Goal: Task Accomplishment & Management: Manage account settings

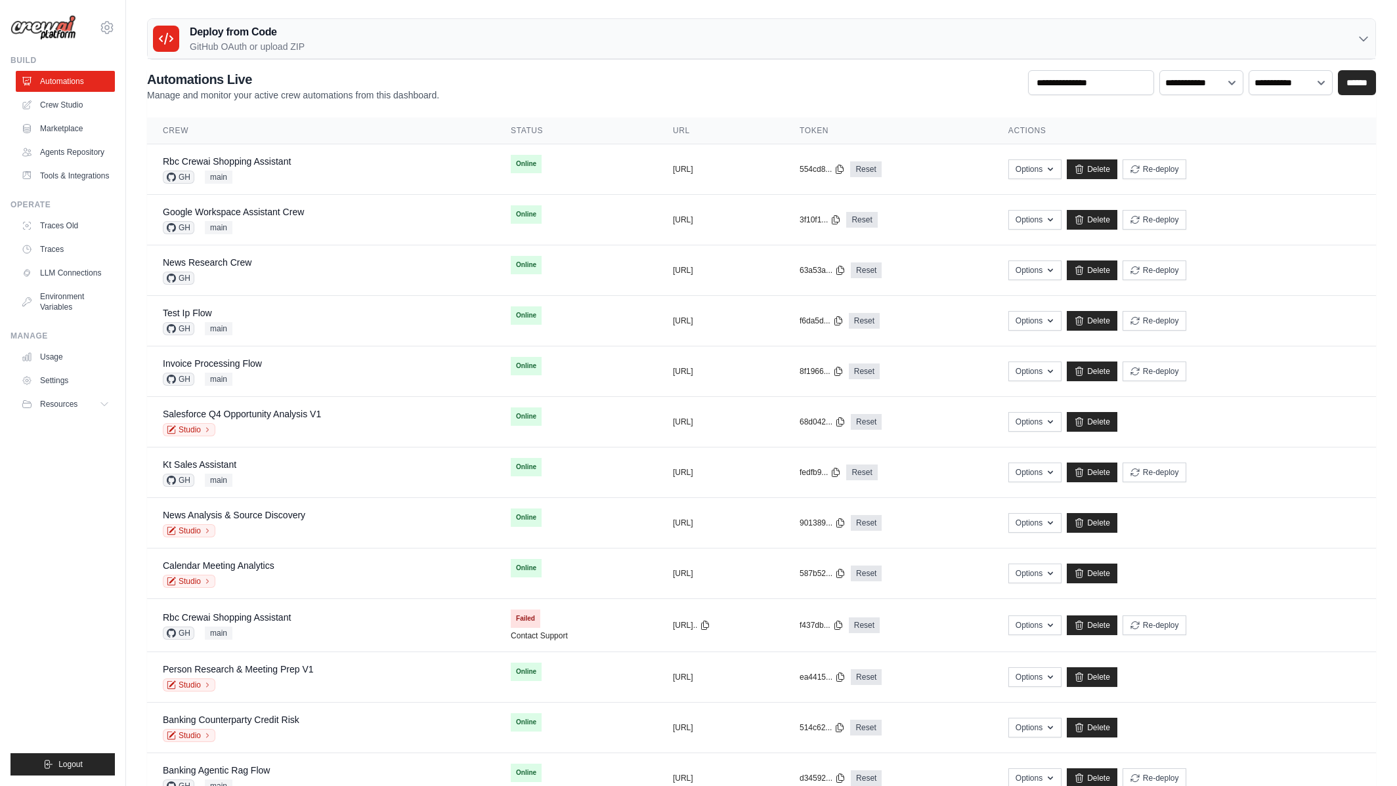
click at [96, 24] on div "mike@crewai.com CrewAI Internal Org Gelato MP@Crew CrewAI Demo Account" at bounding box center [63, 21] width 104 height 42
click at [99, 25] on icon at bounding box center [107, 28] width 16 height 16
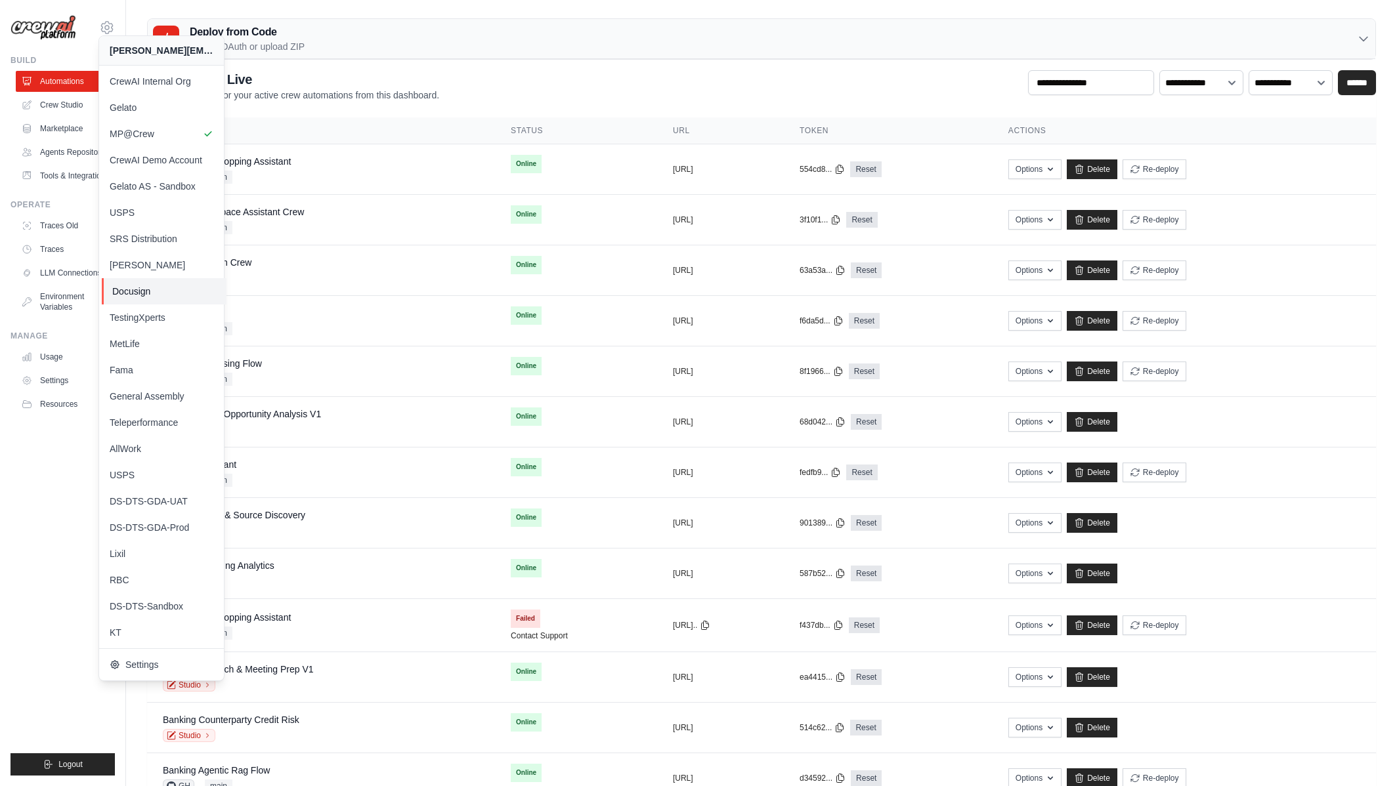
click at [175, 292] on span "Docusign" at bounding box center [164, 291] width 104 height 13
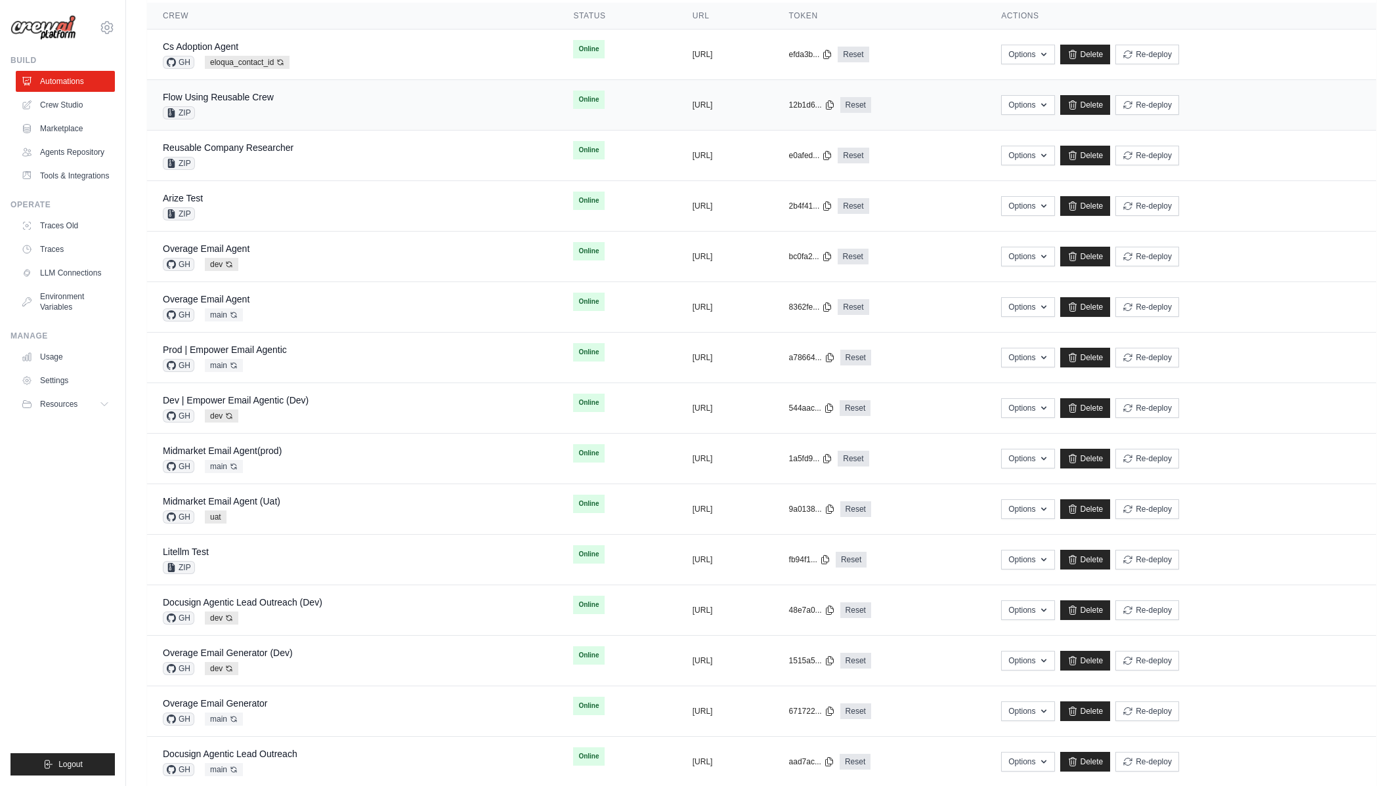
scroll to position [20, 0]
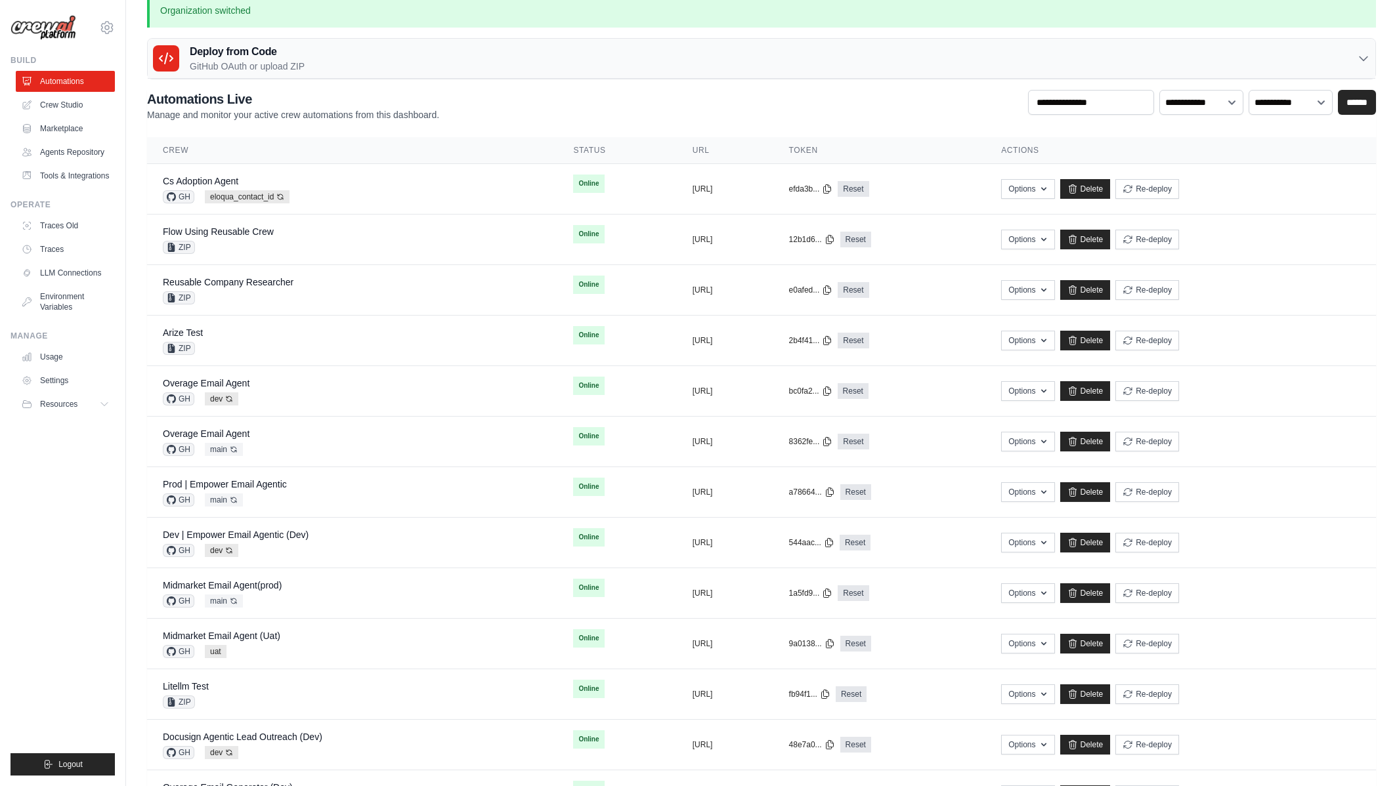
click at [116, 508] on div "[PERSON_NAME][EMAIL_ADDRESS][DOMAIN_NAME] CrewAI Internal Org [GEOGRAPHIC_DATA]…" at bounding box center [63, 393] width 126 height 786
click at [263, 484] on link "Prod | Empower Email Agentic" at bounding box center [225, 484] width 124 height 11
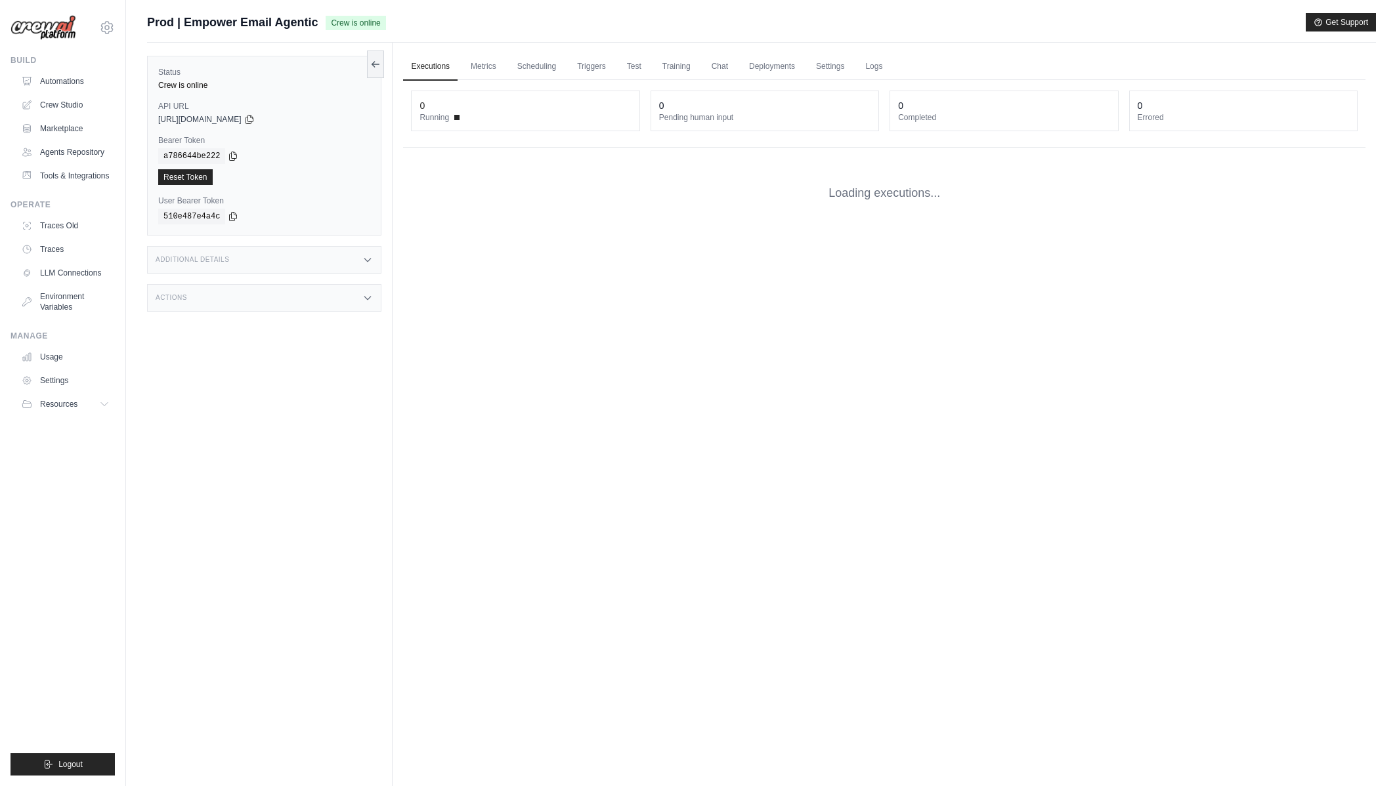
click at [49, 473] on ul "Build Automations Crew Studio Marketplace Agents Repository Resources Blog" at bounding box center [63, 415] width 104 height 721
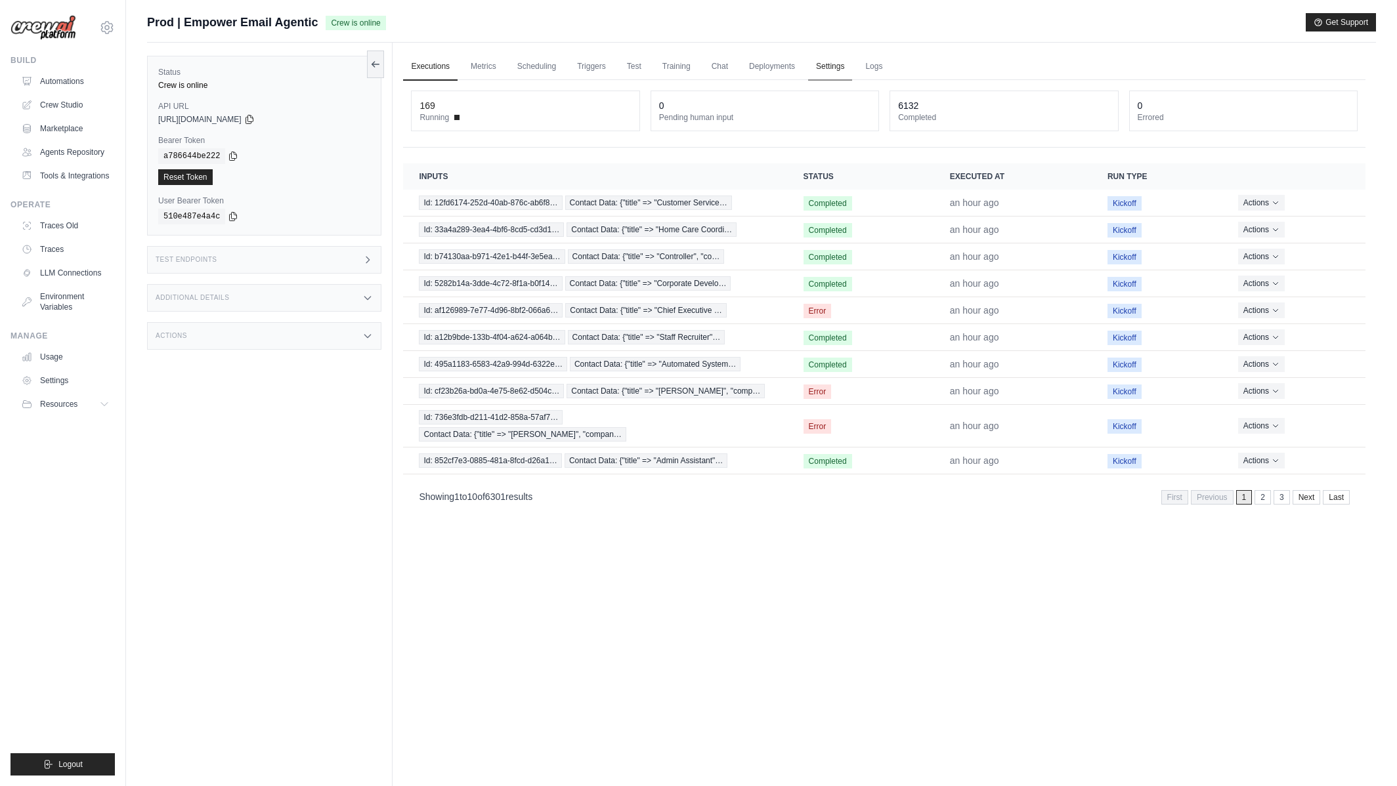
drag, startPoint x: 820, startPoint y: 61, endPoint x: 820, endPoint y: 79, distance: 17.7
click at [820, 60] on link "Settings" at bounding box center [830, 67] width 44 height 28
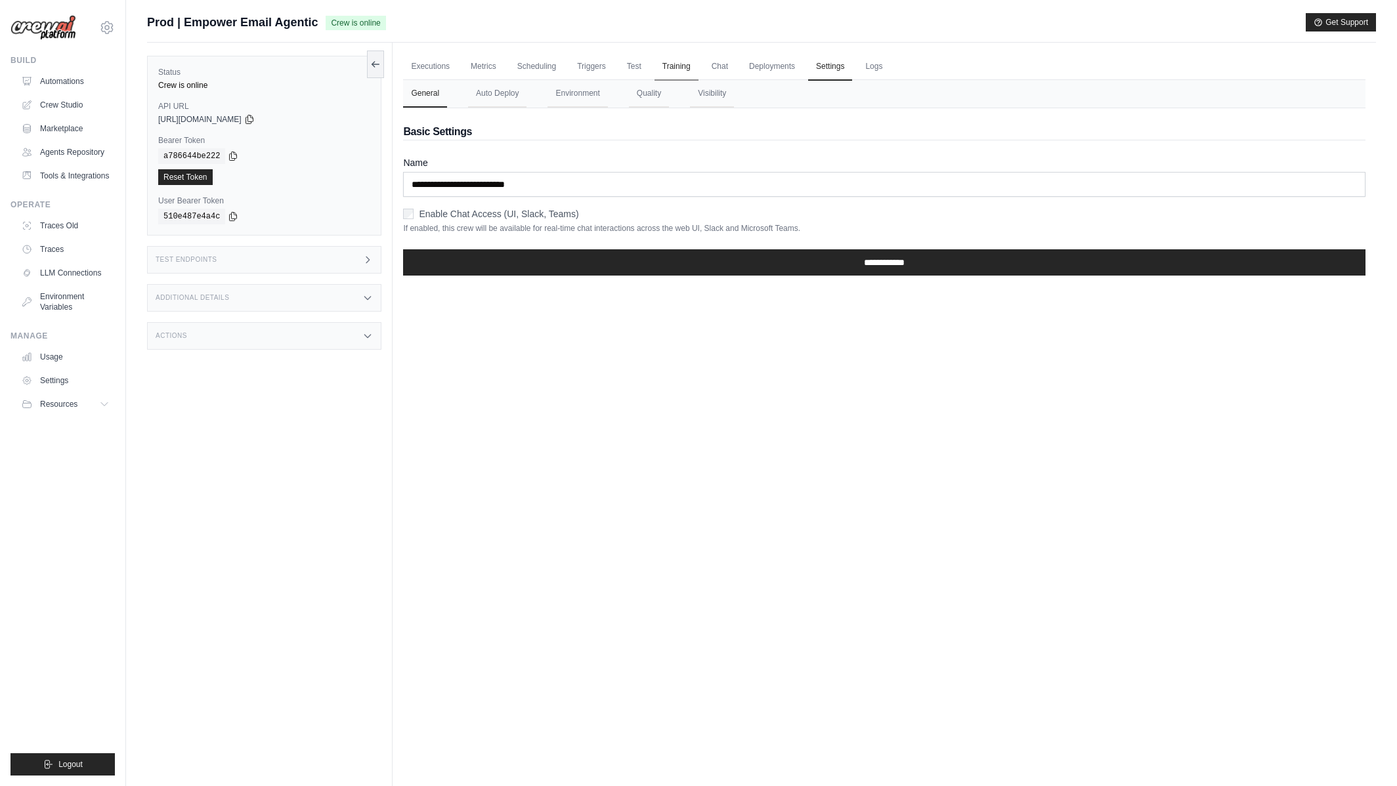
click at [654, 79] on link "Training" at bounding box center [676, 67] width 44 height 28
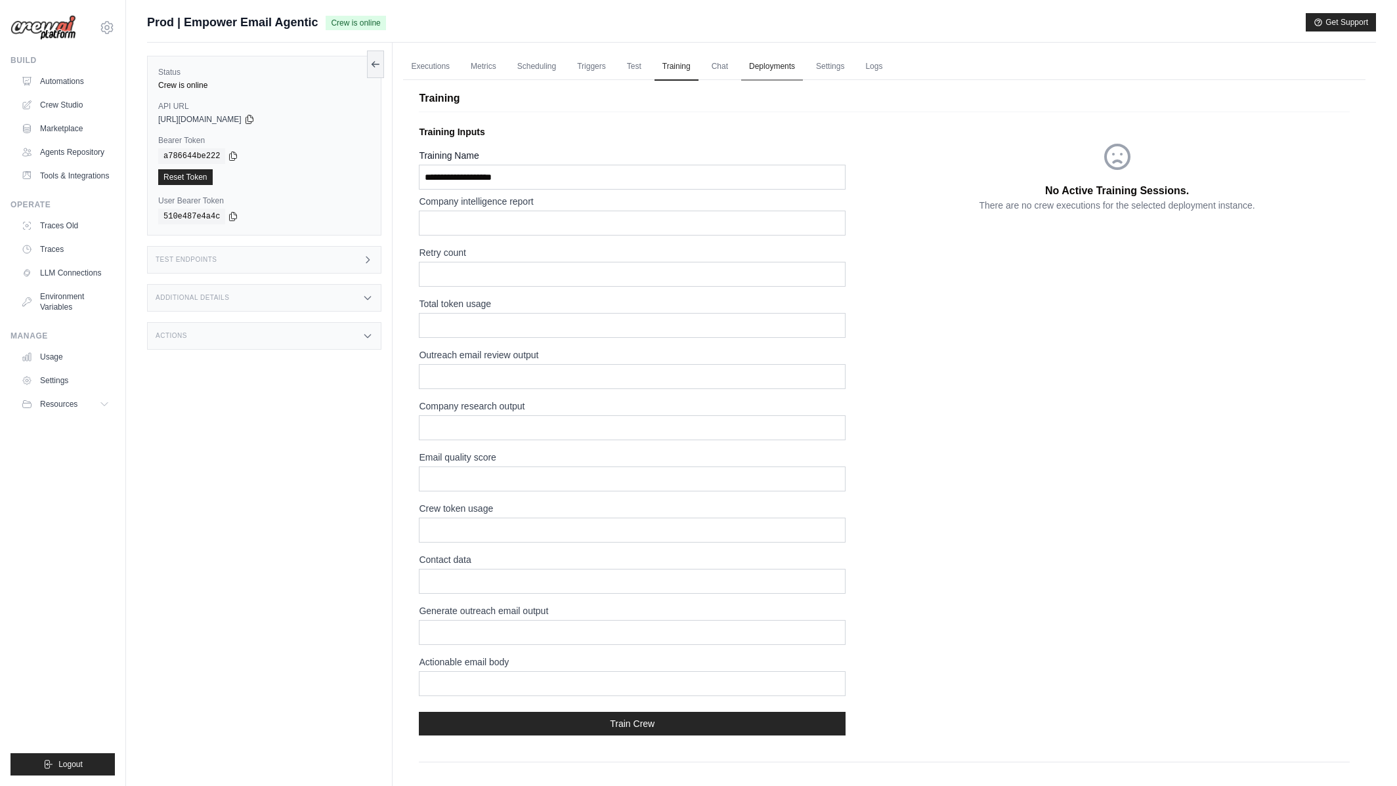
click at [799, 66] on link "Deployments" at bounding box center [772, 67] width 62 height 28
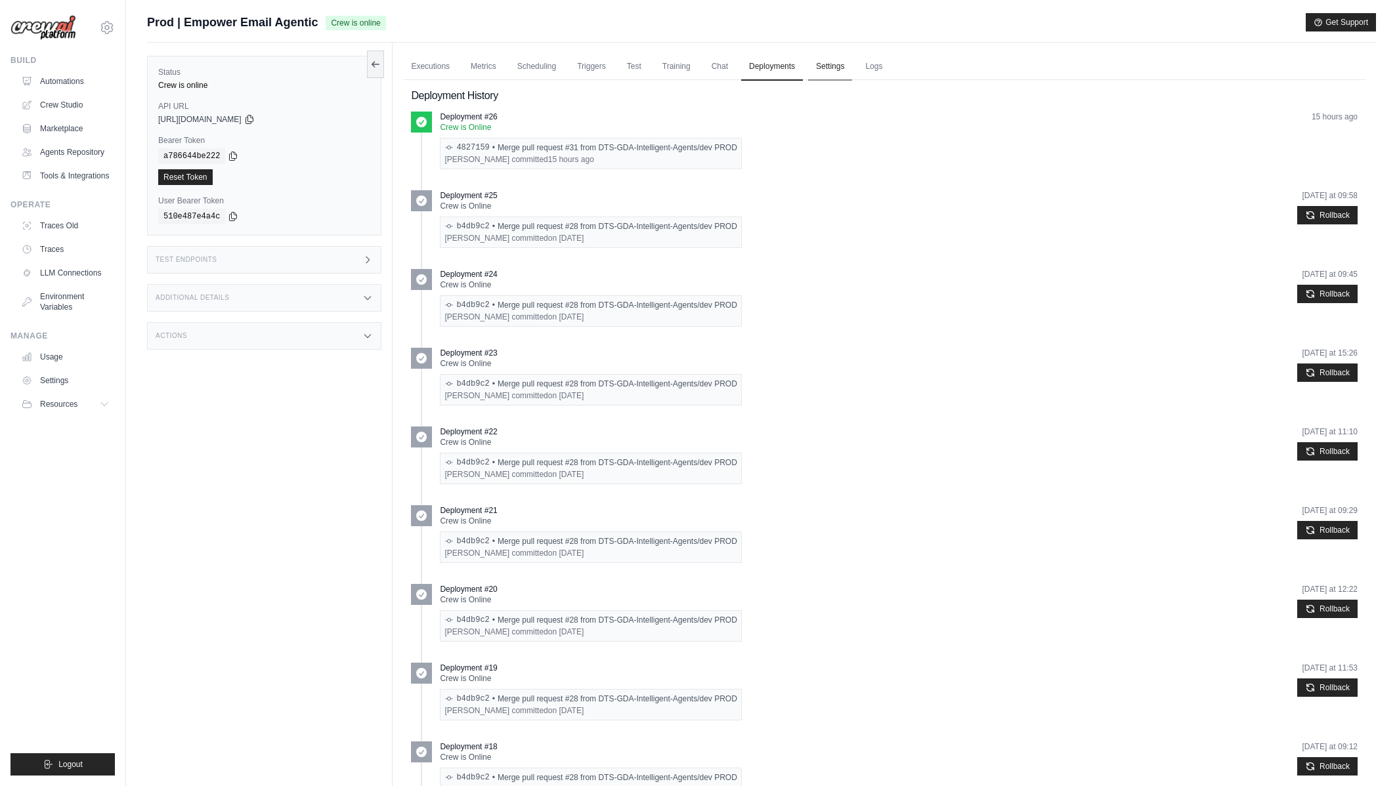
click at [822, 70] on link "Settings" at bounding box center [830, 67] width 44 height 28
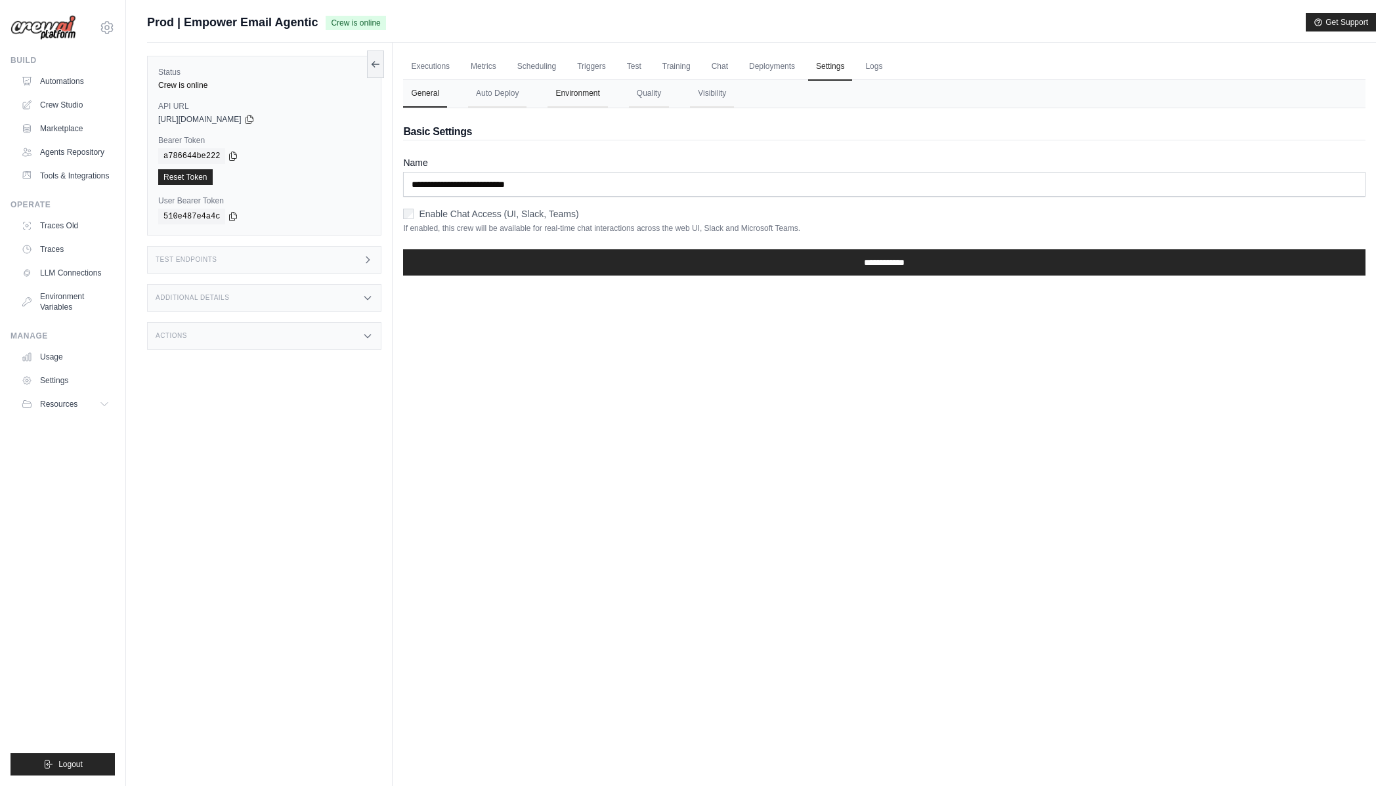
click at [565, 105] on button "Environment" at bounding box center [577, 94] width 60 height 28
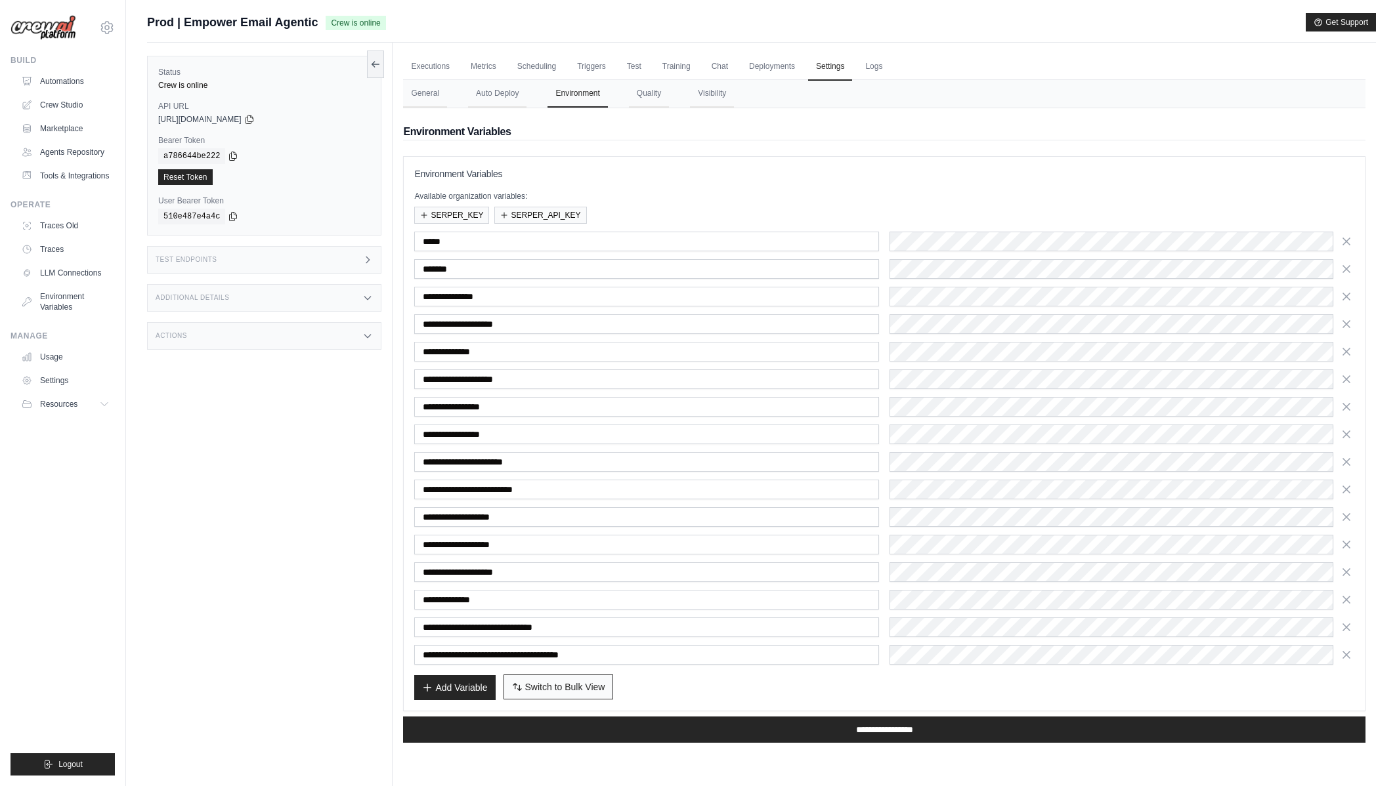
click at [559, 677] on button "Switch to Bulk View Switch to Table View" at bounding box center [558, 687] width 110 height 25
type textarea "**********"
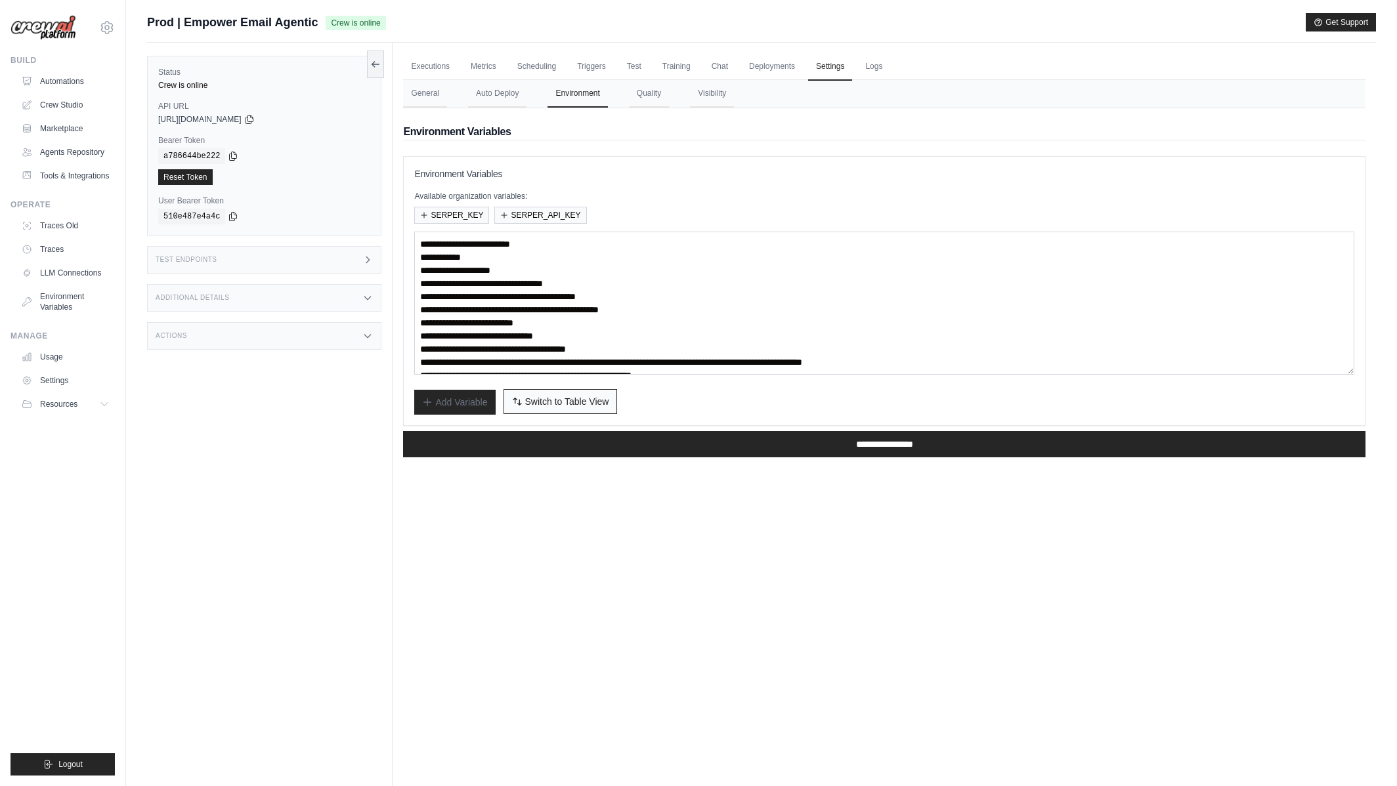
click at [610, 402] on button "Switch to Bulk View Switch to Table View" at bounding box center [560, 401] width 114 height 25
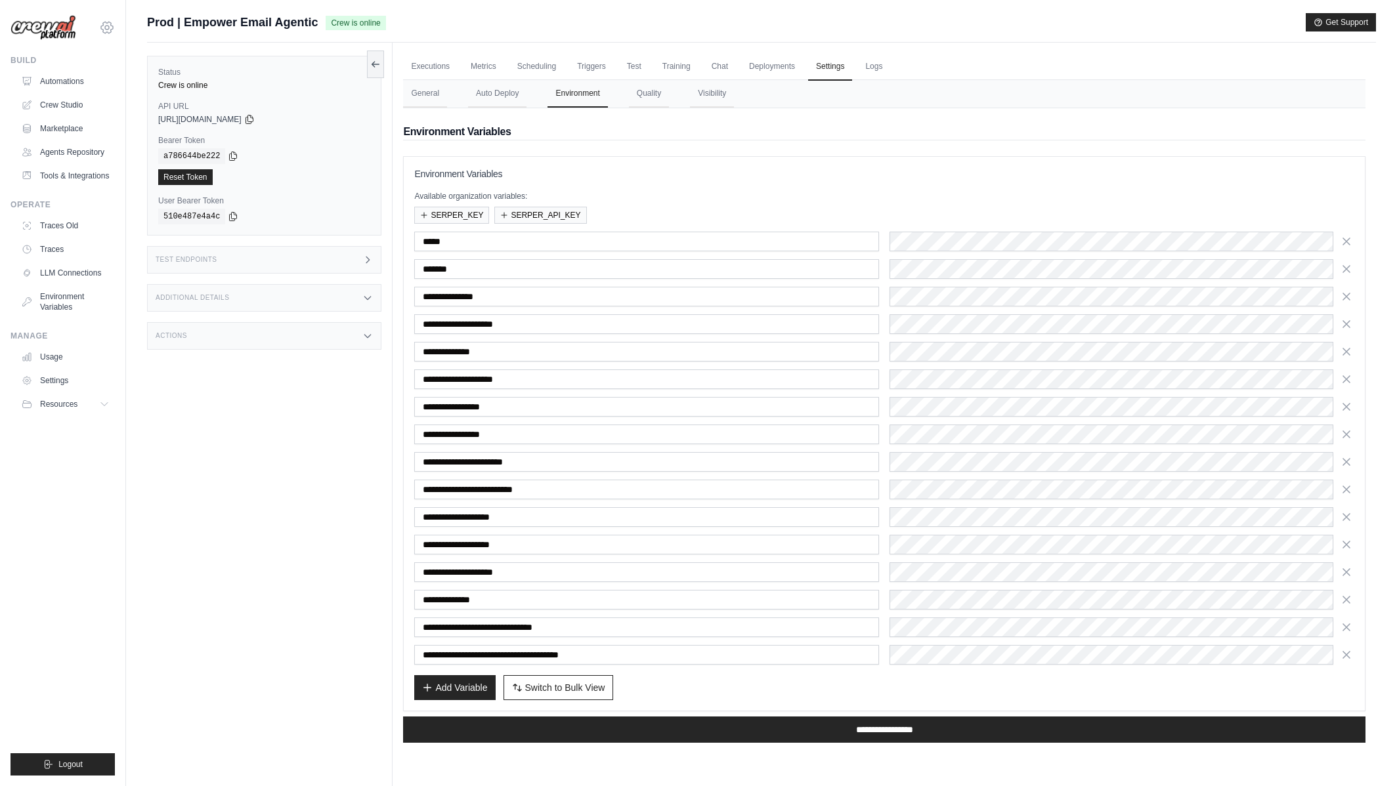
click at [101, 30] on icon at bounding box center [107, 28] width 16 height 16
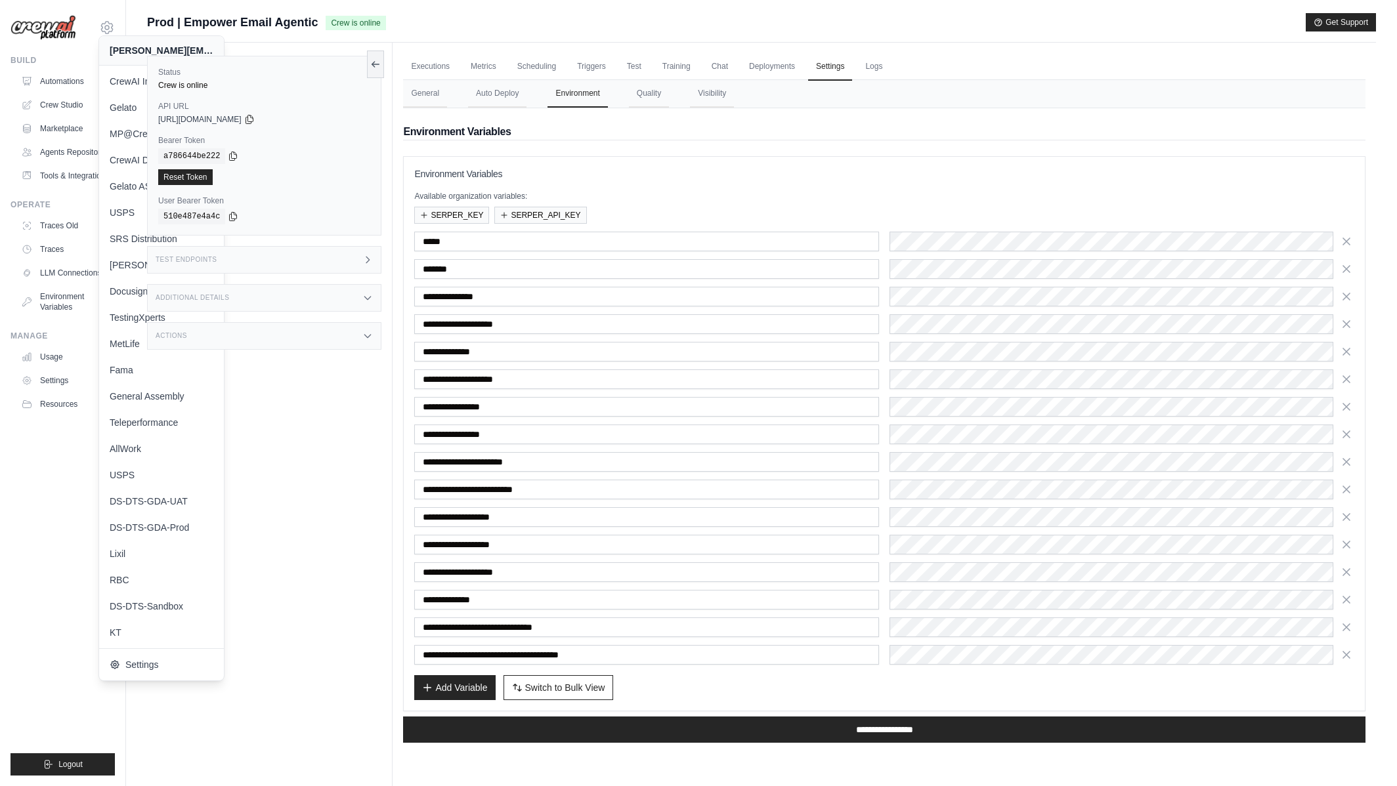
click at [174, 526] on div "Status Crew is online API URL copied https://empower-email-agentic-d5f50e05-2f4…" at bounding box center [269, 436] width 245 height 786
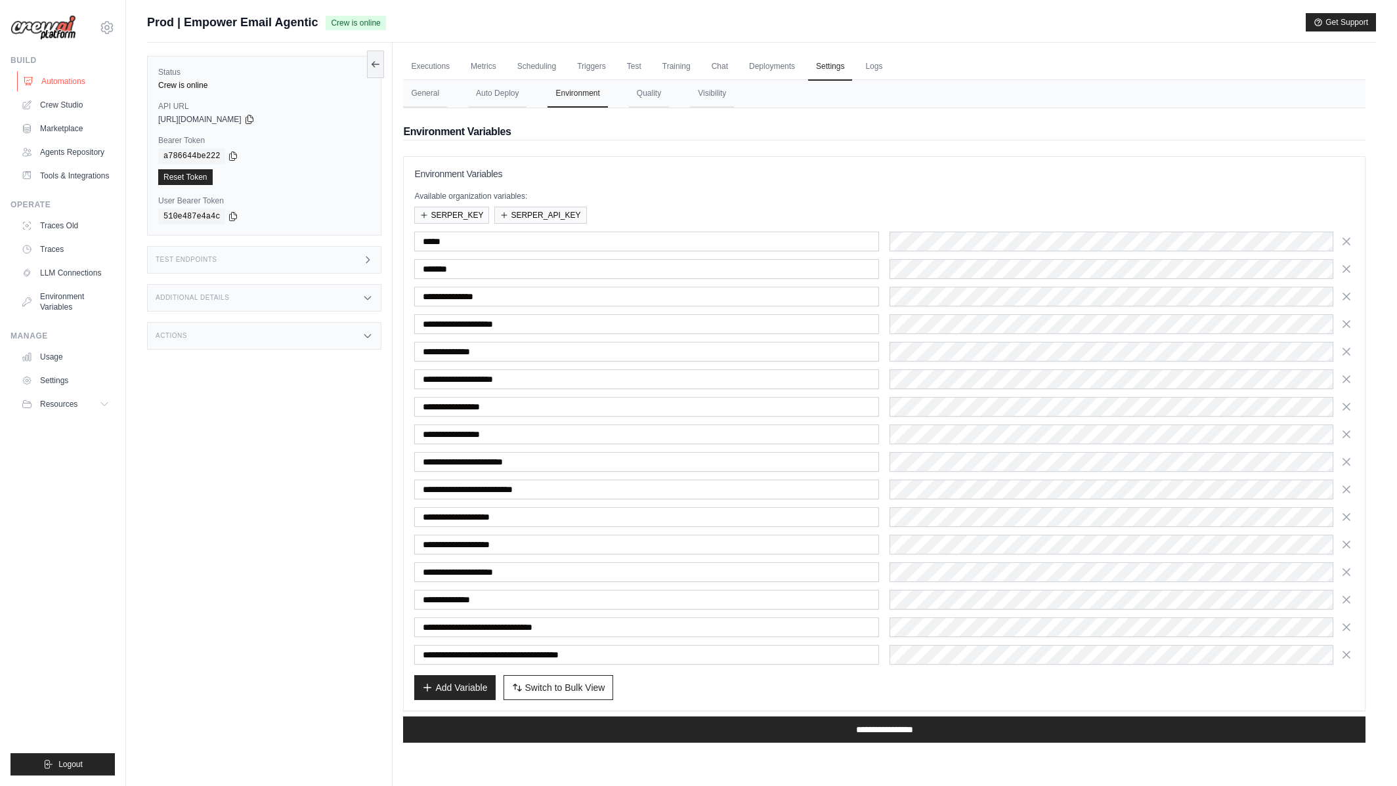
click at [90, 80] on link "Automations" at bounding box center [66, 81] width 99 height 21
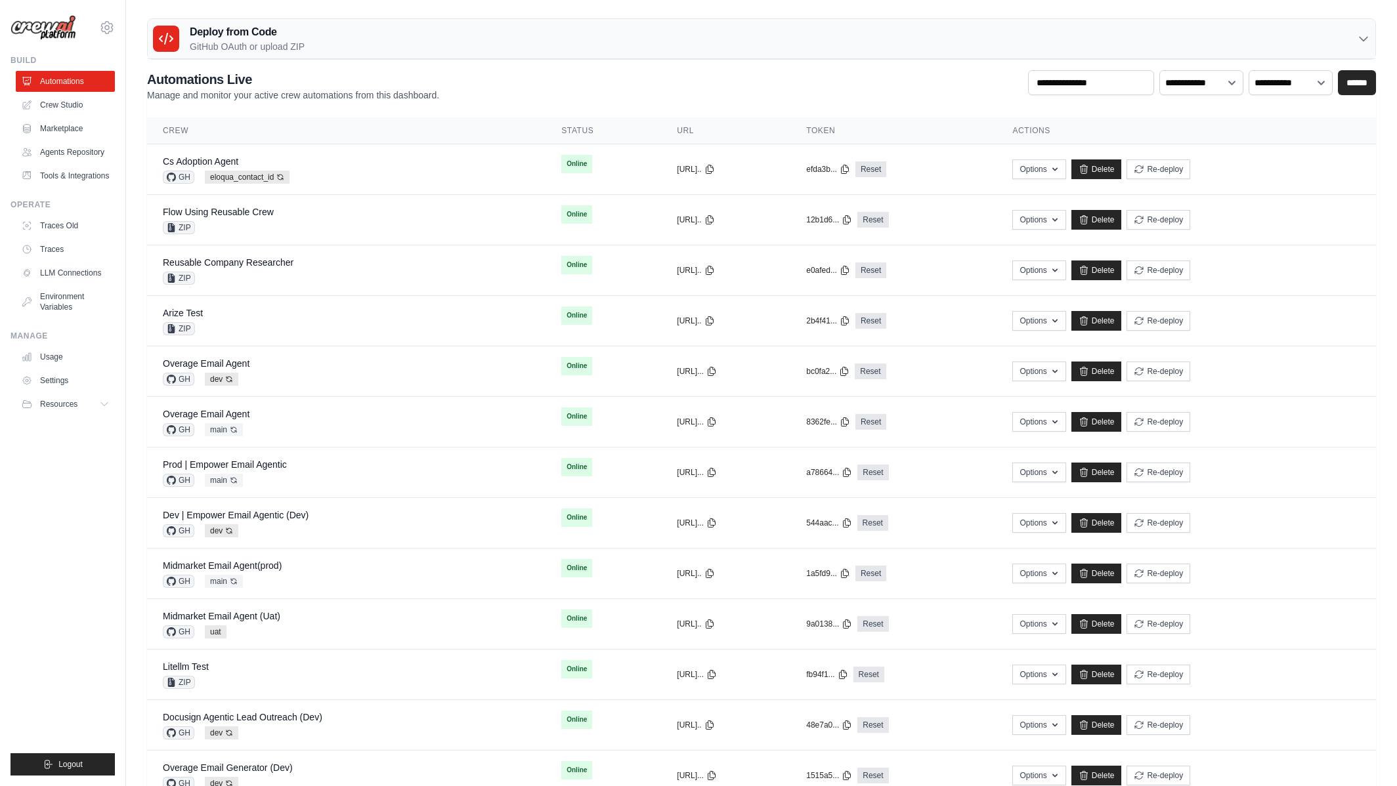
click at [105, 24] on icon at bounding box center [107, 28] width 16 height 16
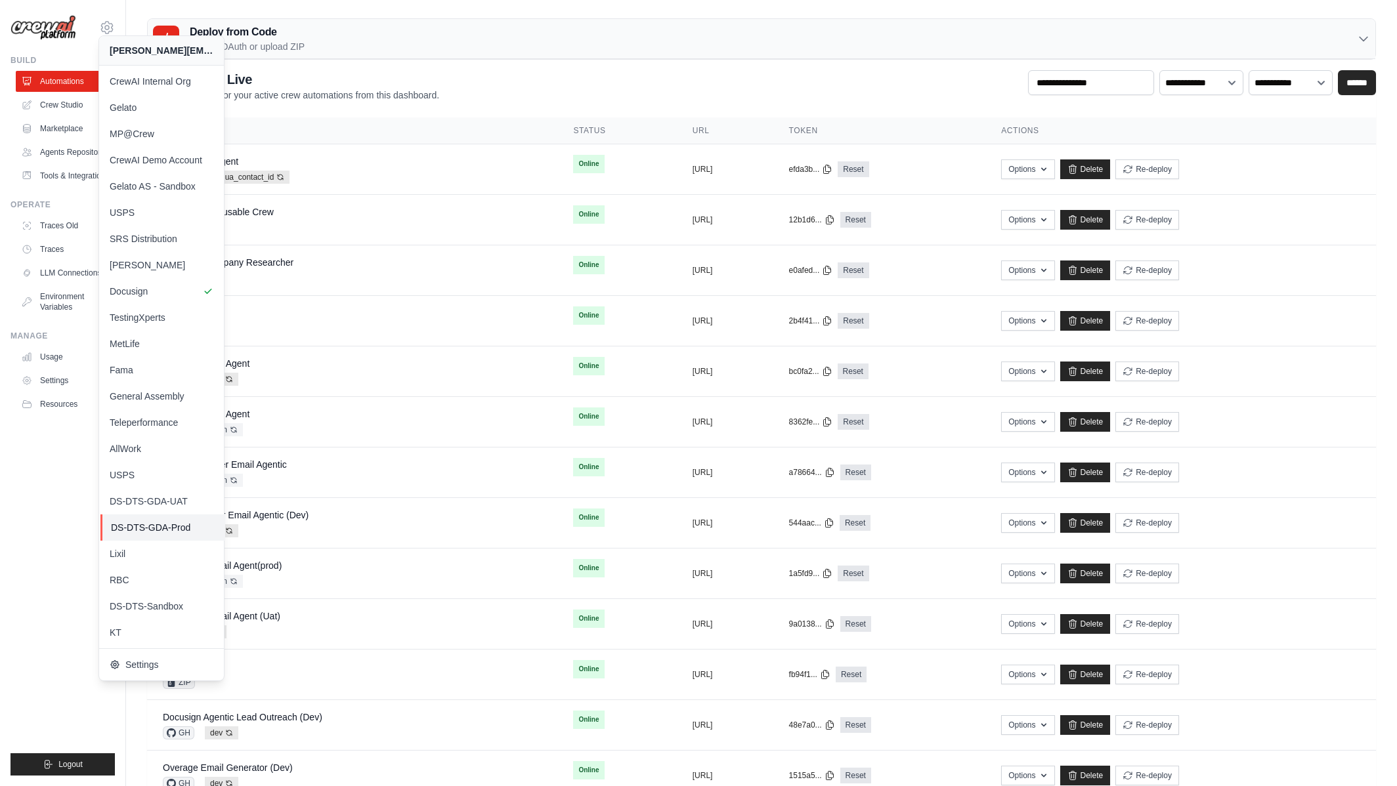
click at [143, 521] on span "DS-DTS-GDA-Prod" at bounding box center [163, 527] width 104 height 13
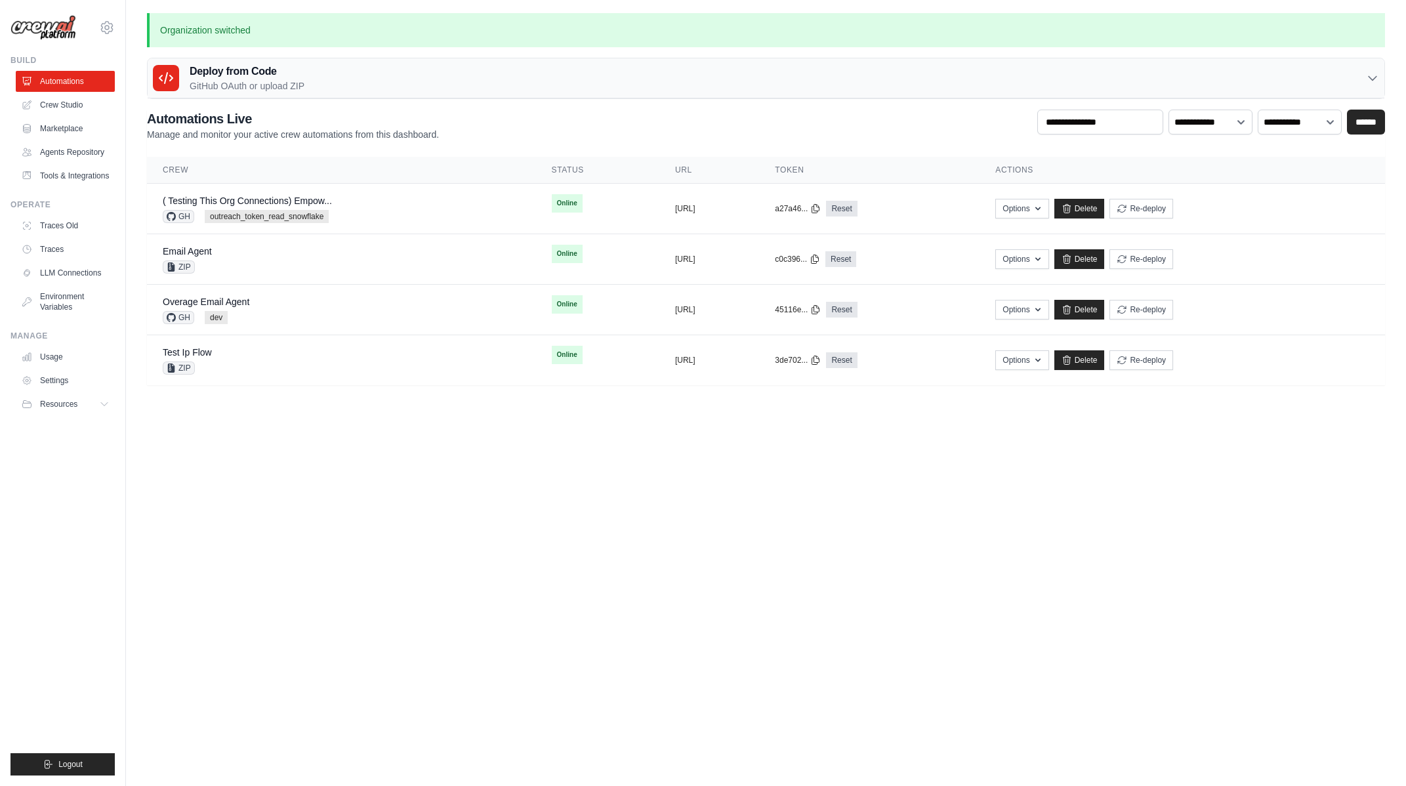
click at [347, 538] on body "mike@crewai.com CrewAI Internal Org Gelato MP@Crew CrewAI Demo Account" at bounding box center [703, 393] width 1406 height 786
click at [370, 525] on body "mike@crewai.com CrewAI Internal Org Gelato MP@Crew CrewAI Demo Account" at bounding box center [703, 393] width 1406 height 786
click at [344, 207] on div "( Testing This Org Connections) Empow... GH outreach_token_read_snowflake" at bounding box center [342, 208] width 358 height 29
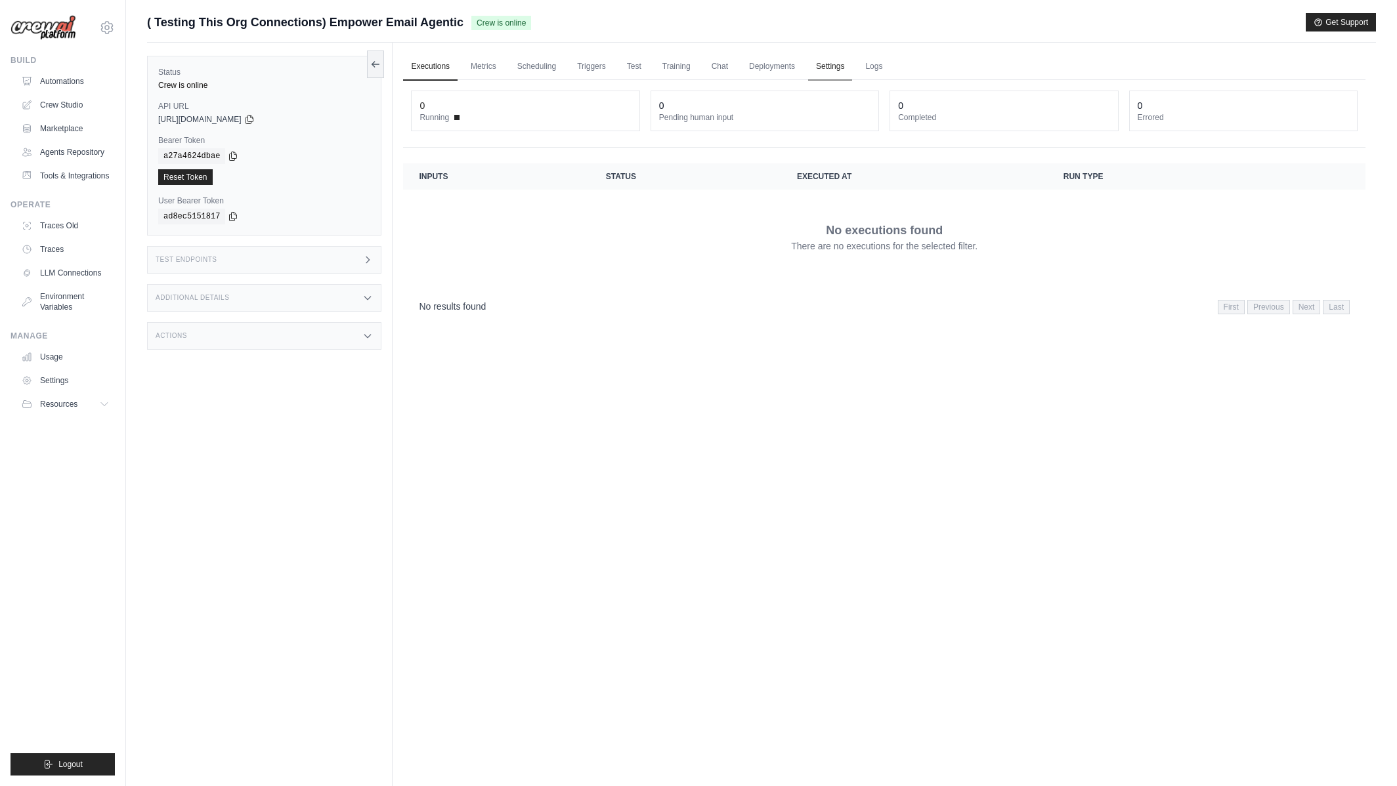
click at [832, 74] on link "Settings" at bounding box center [830, 67] width 44 height 28
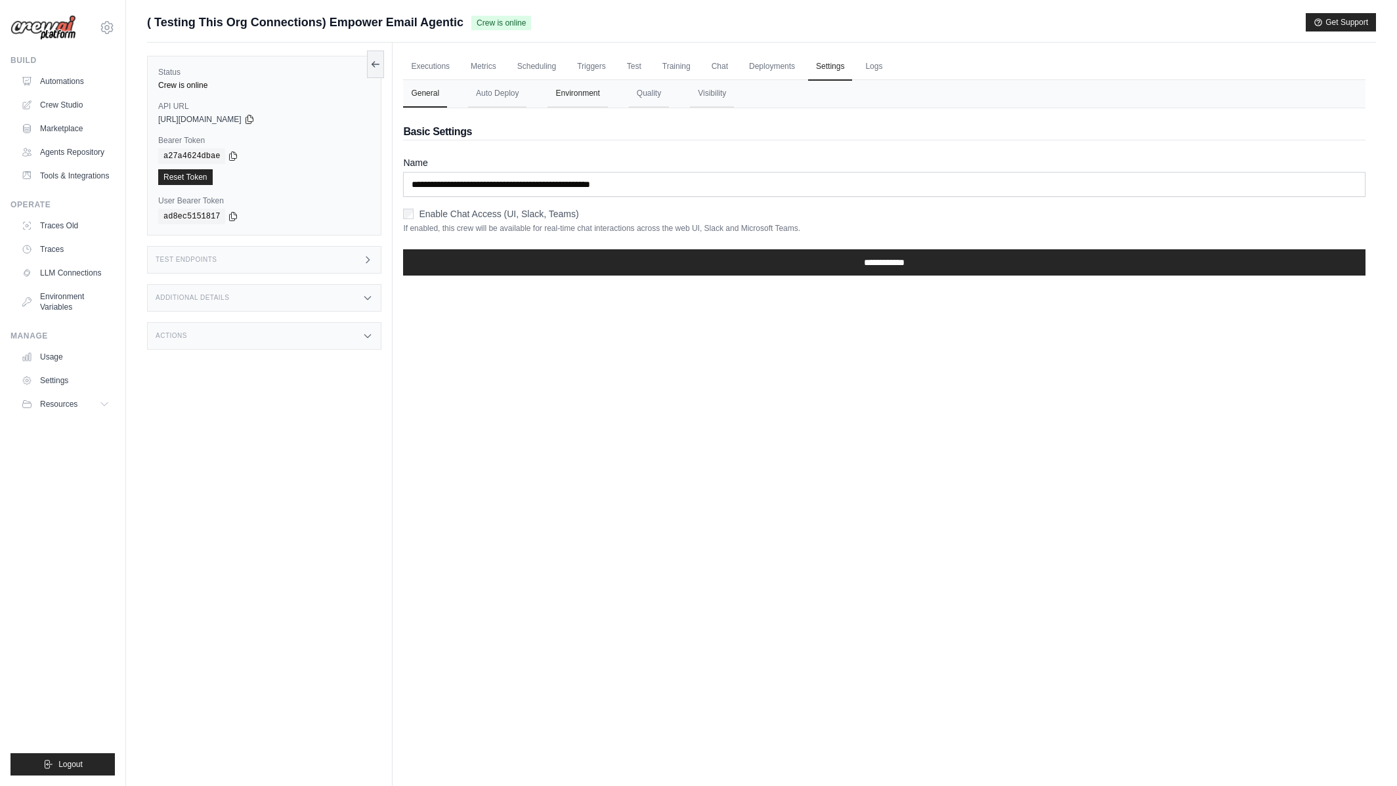
click at [564, 93] on button "Environment" at bounding box center [577, 94] width 60 height 28
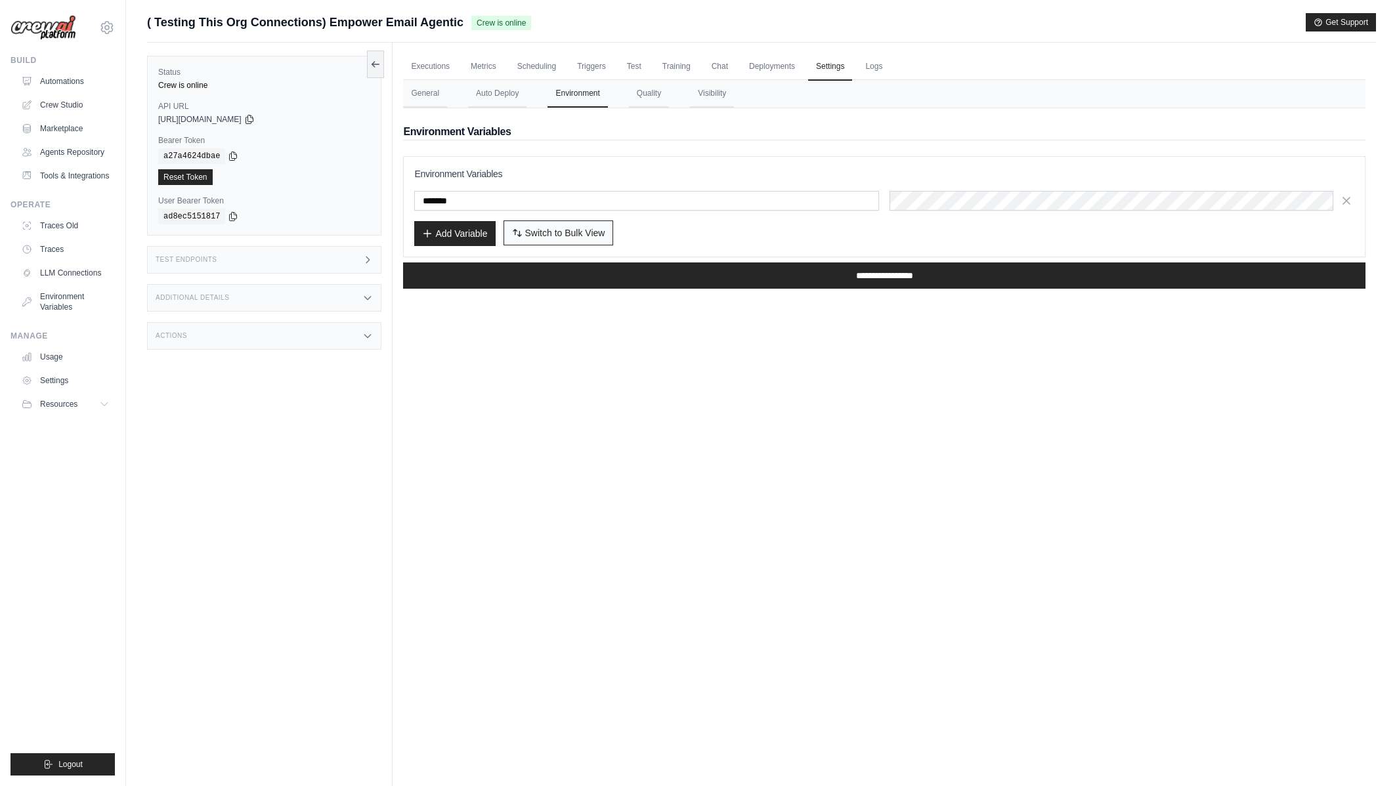
click at [545, 238] on span "Switch to Bulk View" at bounding box center [565, 232] width 80 height 13
type textarea "**********"
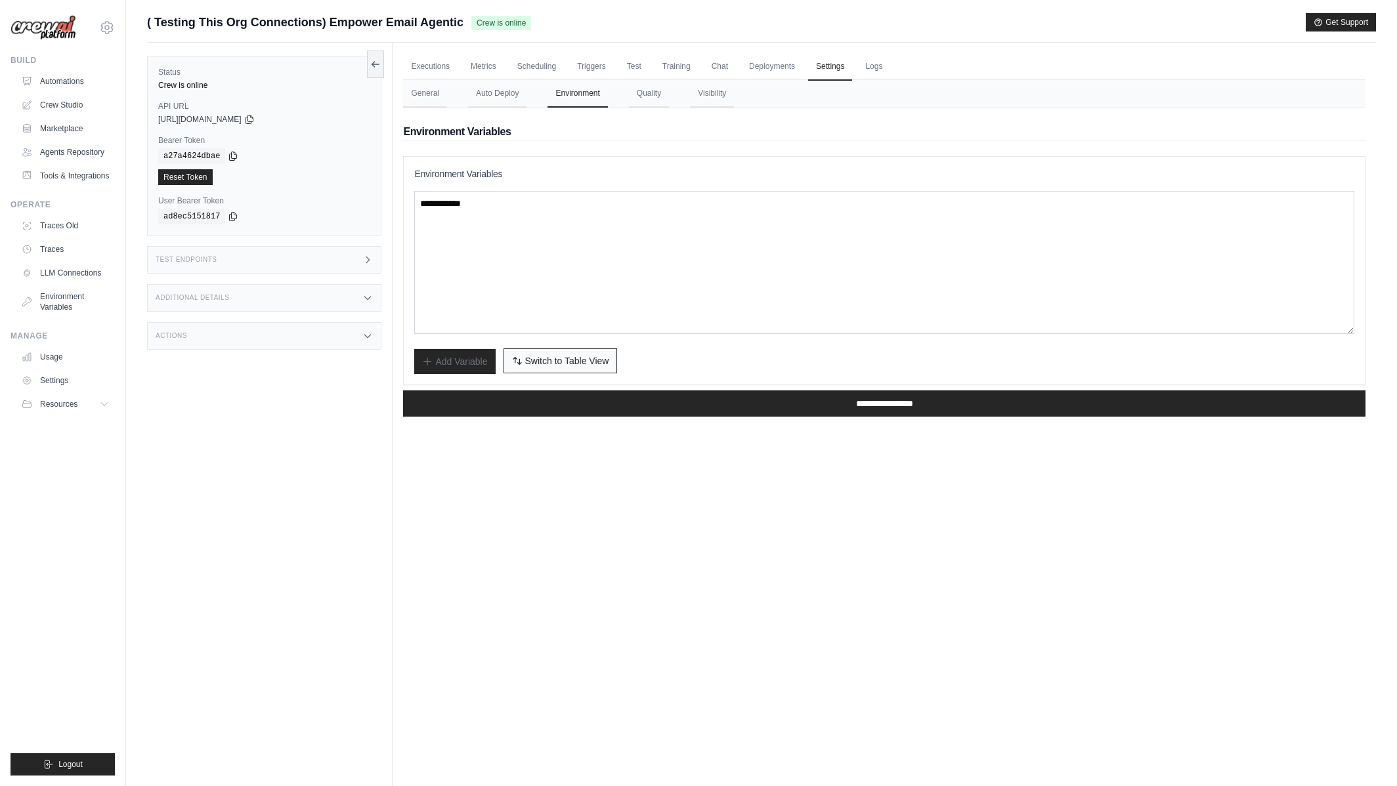
click at [551, 366] on span "Switch to Table View" at bounding box center [567, 360] width 84 height 13
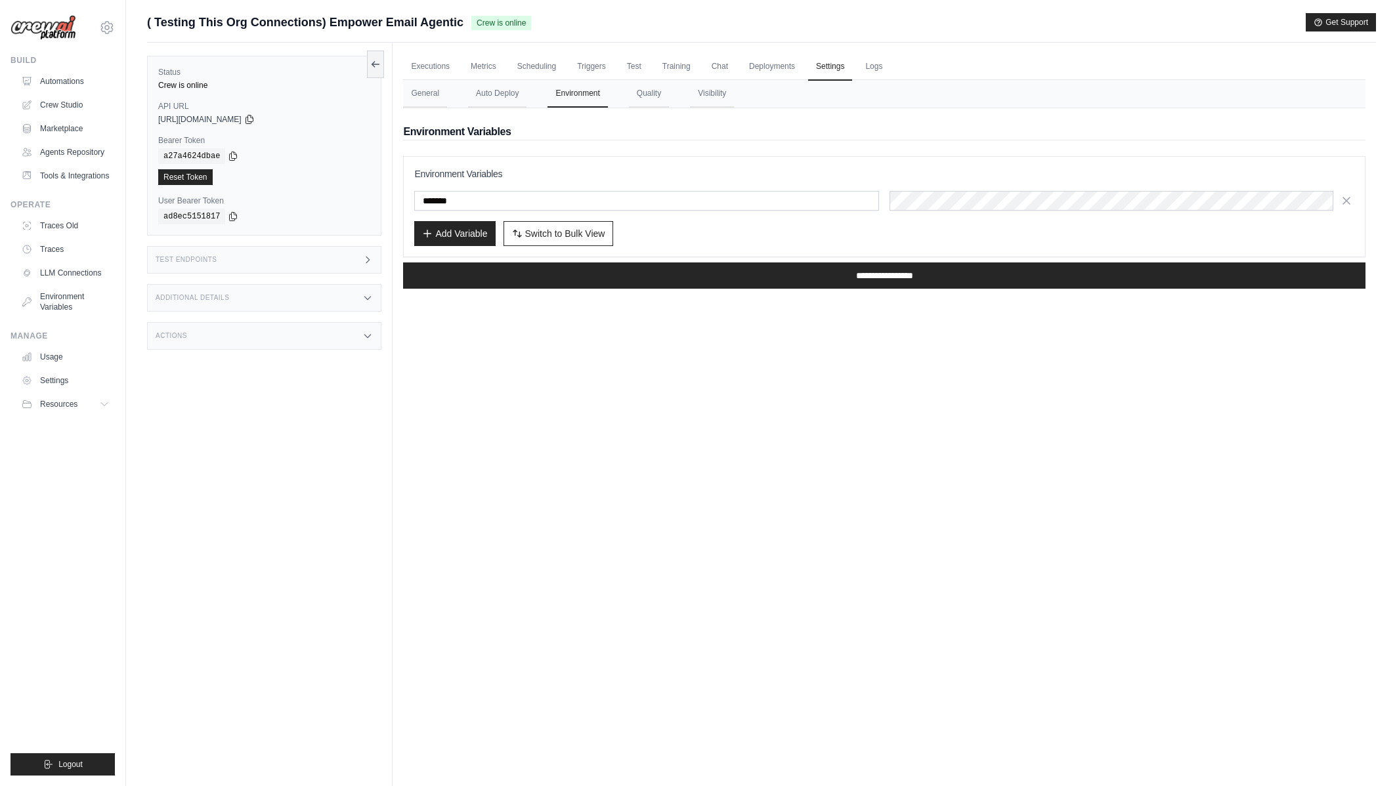
click at [764, 551] on div "Executions Metrics Scheduling Triggers Test Training Chat Deployments Settings …" at bounding box center [883, 436] width 983 height 786
click at [65, 387] on link "Settings" at bounding box center [66, 380] width 99 height 21
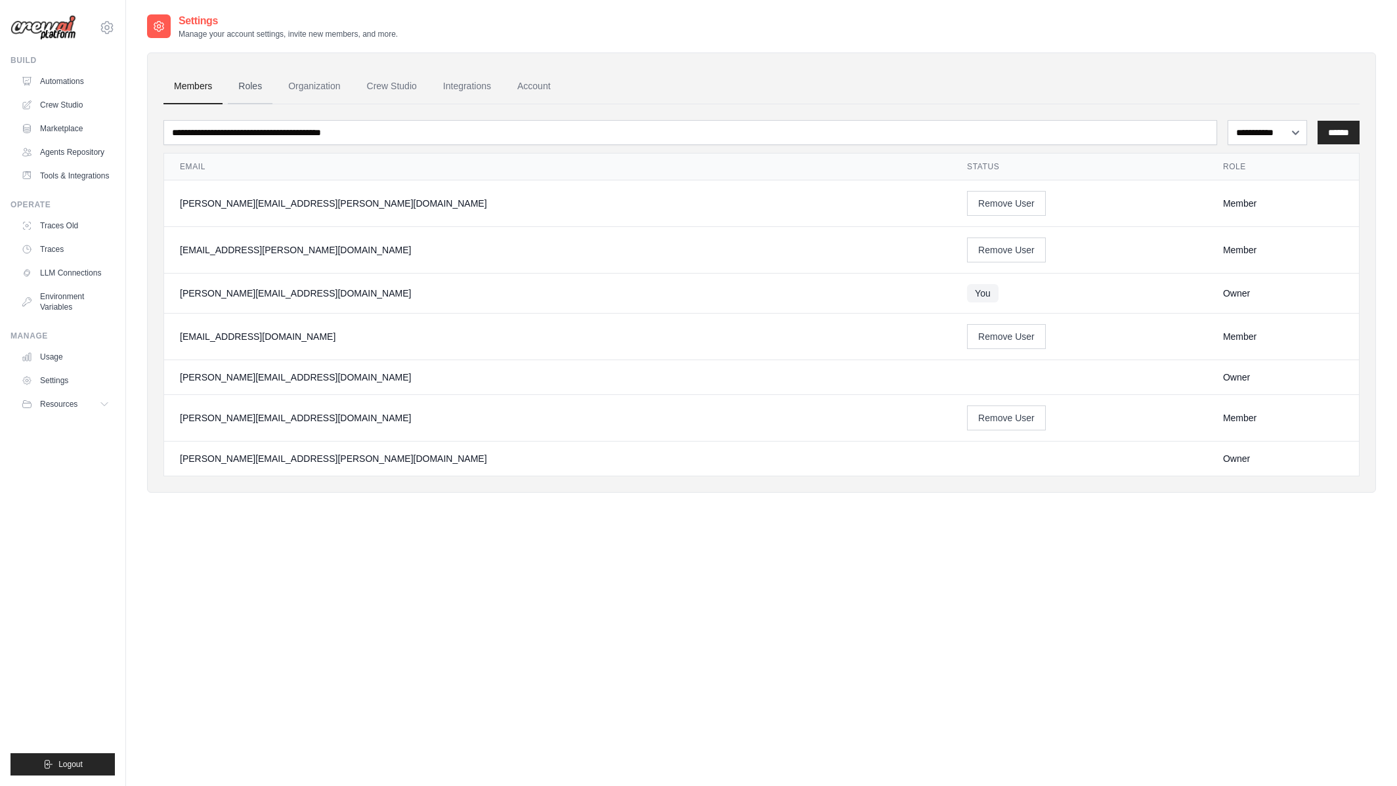
click at [256, 83] on link "Roles" at bounding box center [250, 86] width 45 height 35
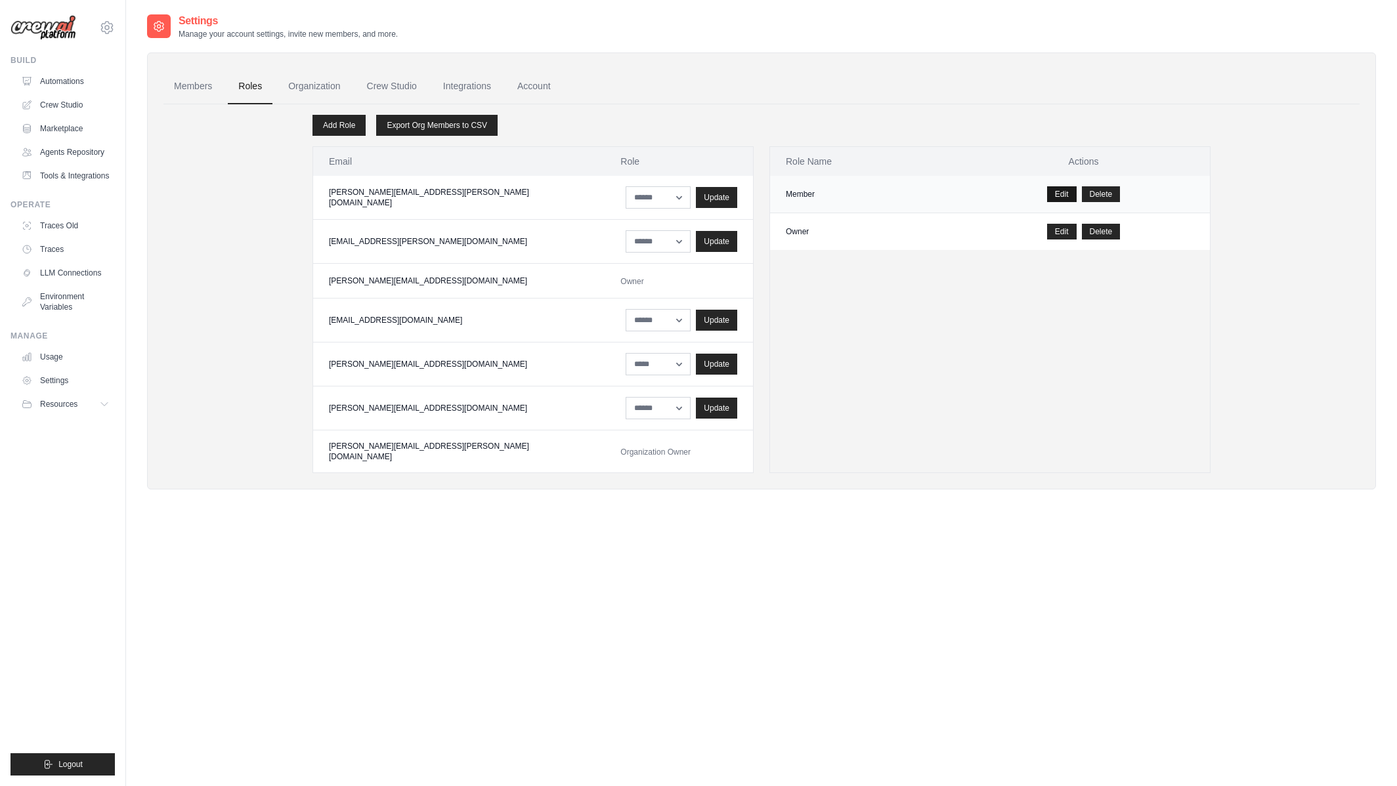
click at [1055, 196] on link "Edit" at bounding box center [1062, 194] width 30 height 16
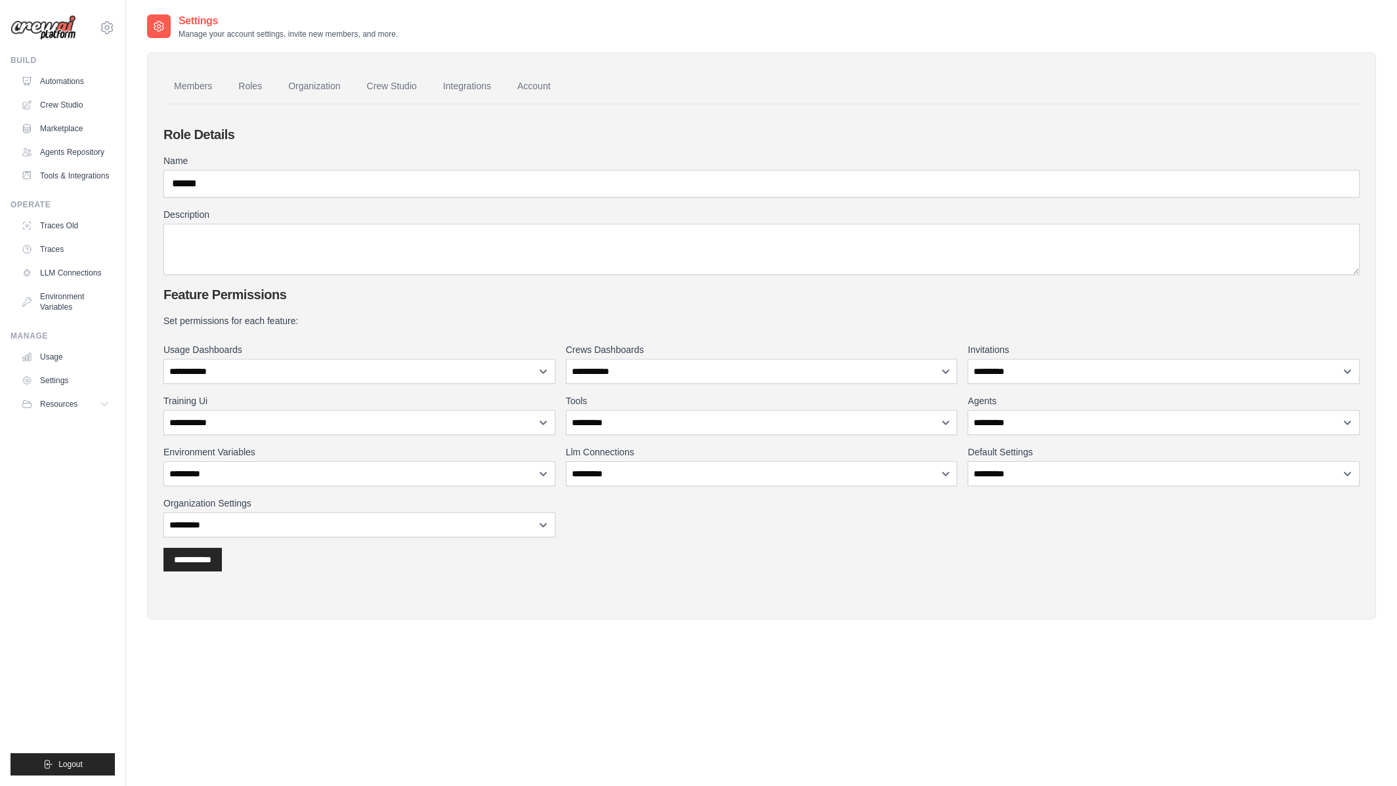
click at [793, 597] on div "**********" at bounding box center [761, 364] width 1196 height 478
click at [64, 83] on link "Automations" at bounding box center [66, 81] width 99 height 21
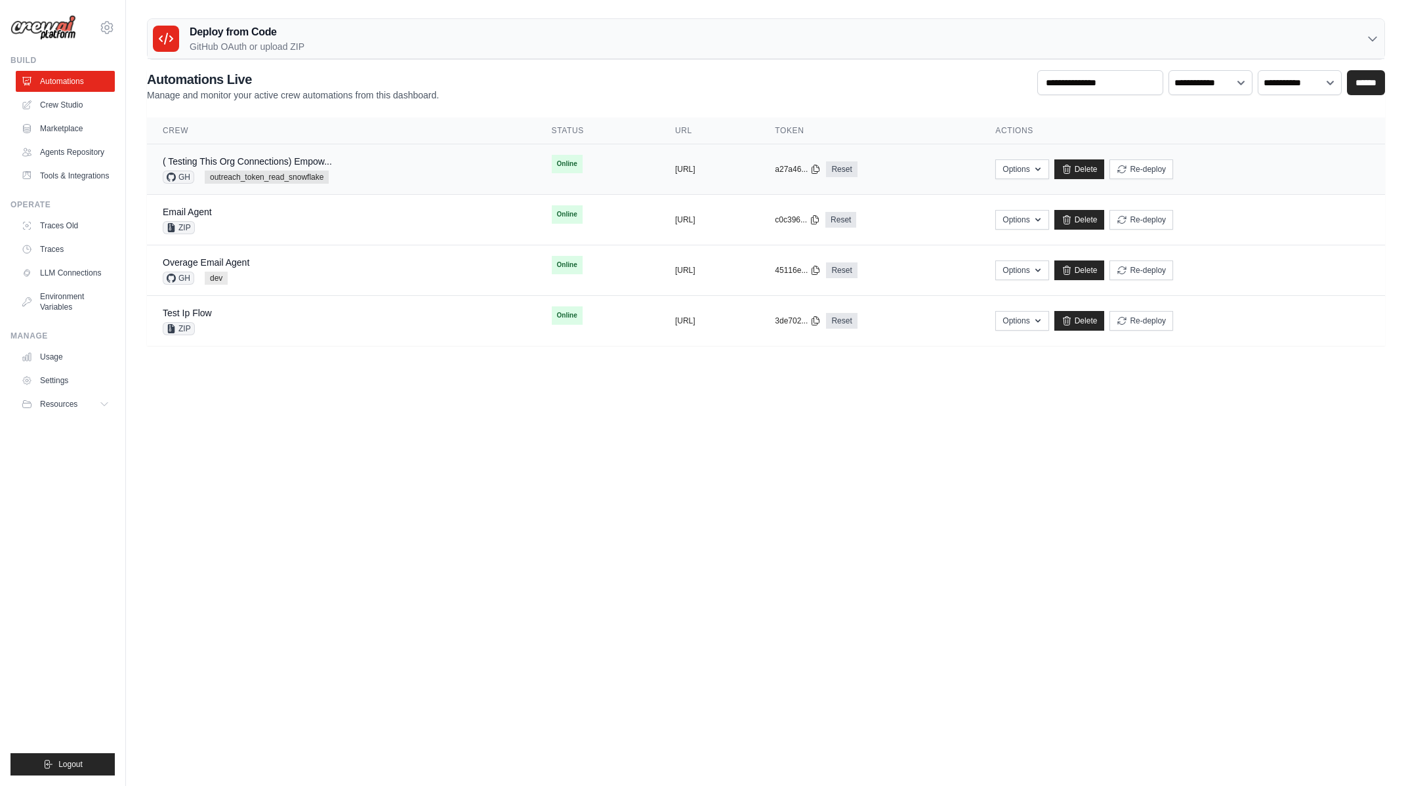
click at [353, 171] on div "( Testing This Org Connections) Empow... GH outreach_token_read_snowflake" at bounding box center [342, 169] width 358 height 29
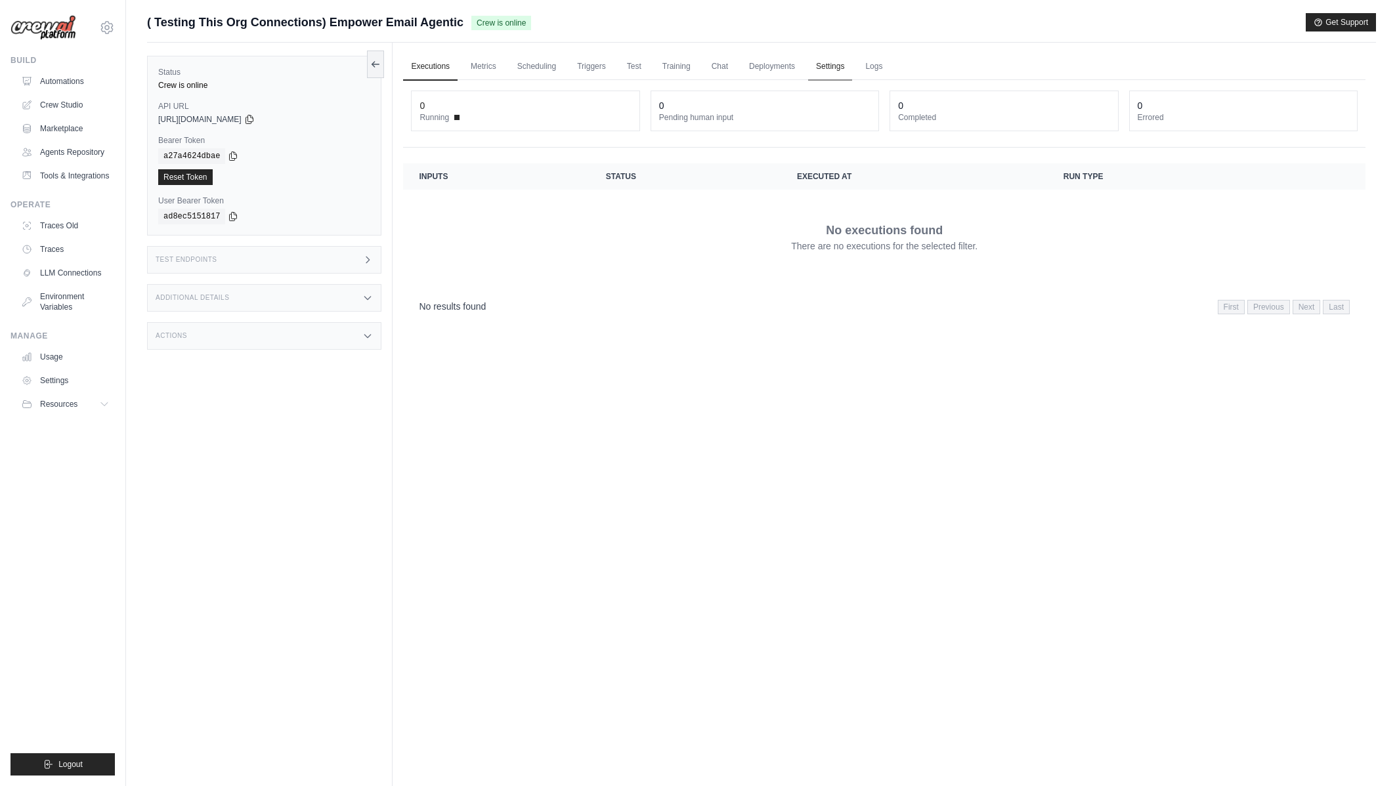
click at [827, 68] on link "Settings" at bounding box center [830, 67] width 44 height 28
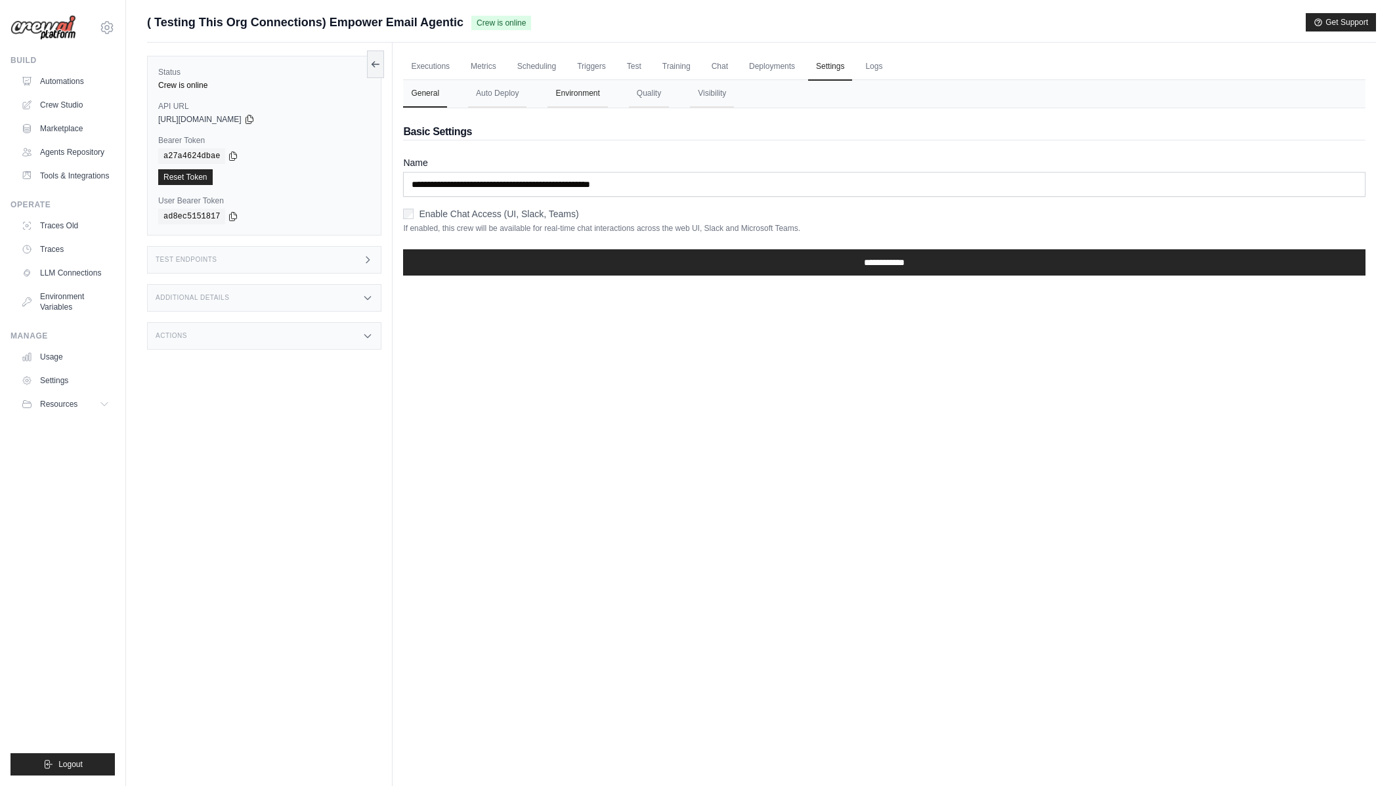
click at [562, 101] on button "Environment" at bounding box center [577, 94] width 60 height 28
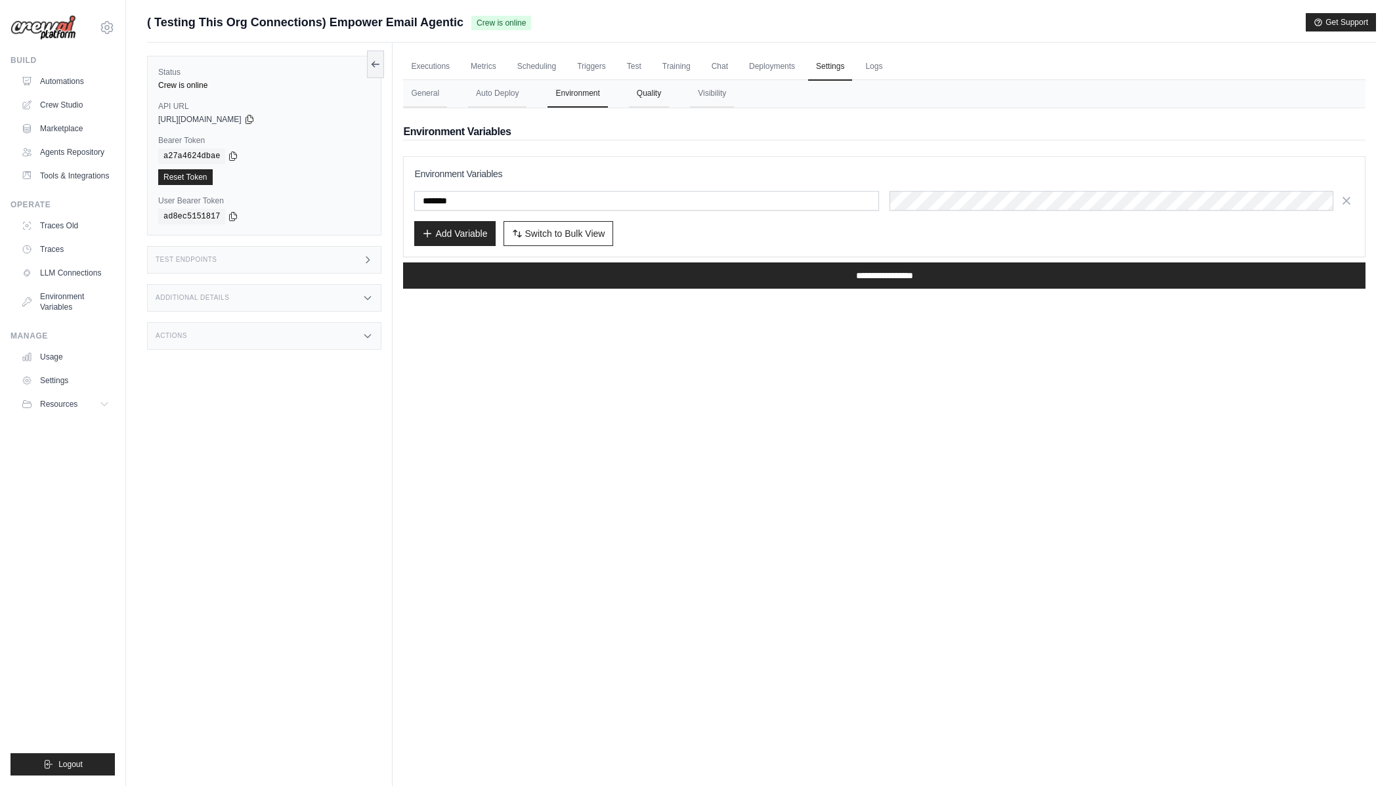
click at [659, 95] on button "Quality" at bounding box center [649, 94] width 40 height 28
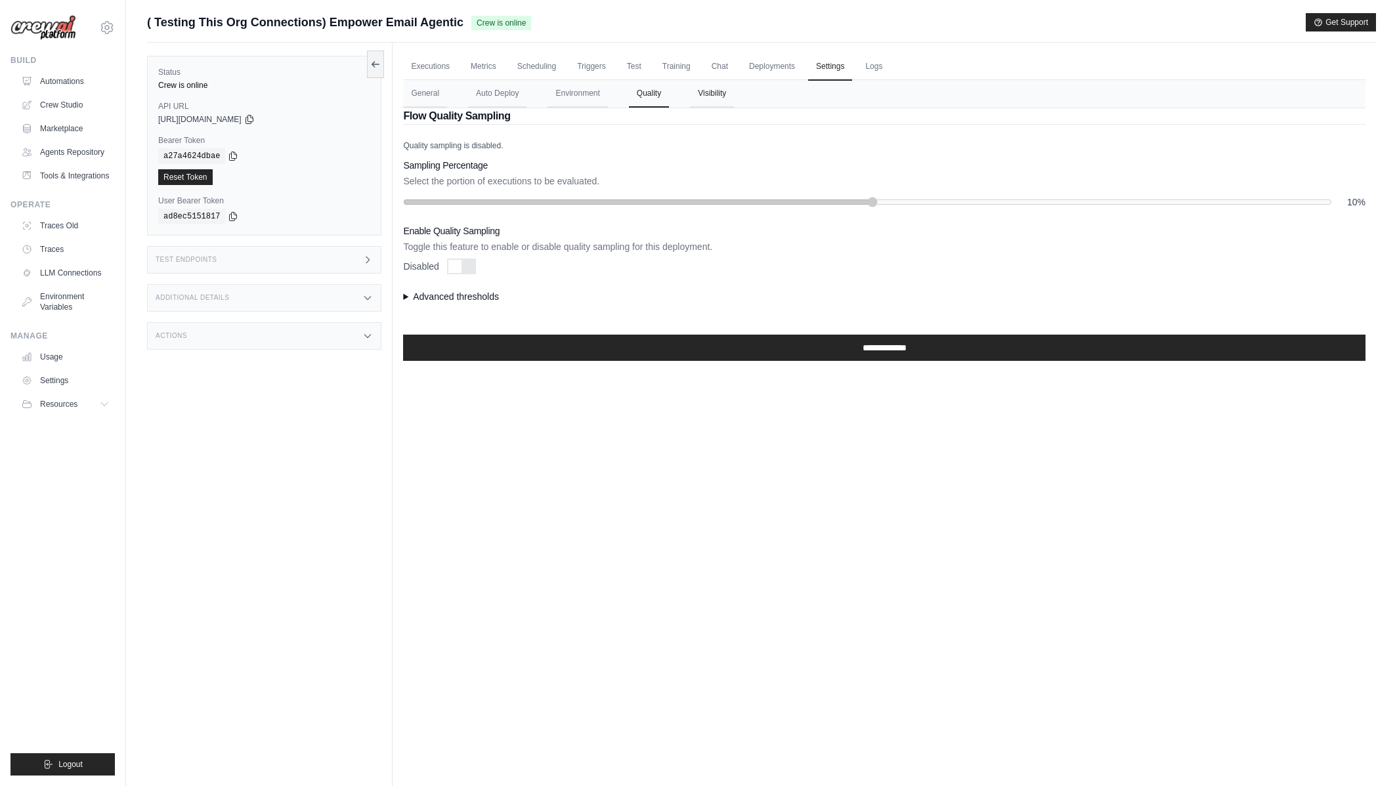
click at [721, 92] on button "Visibility" at bounding box center [712, 94] width 44 height 28
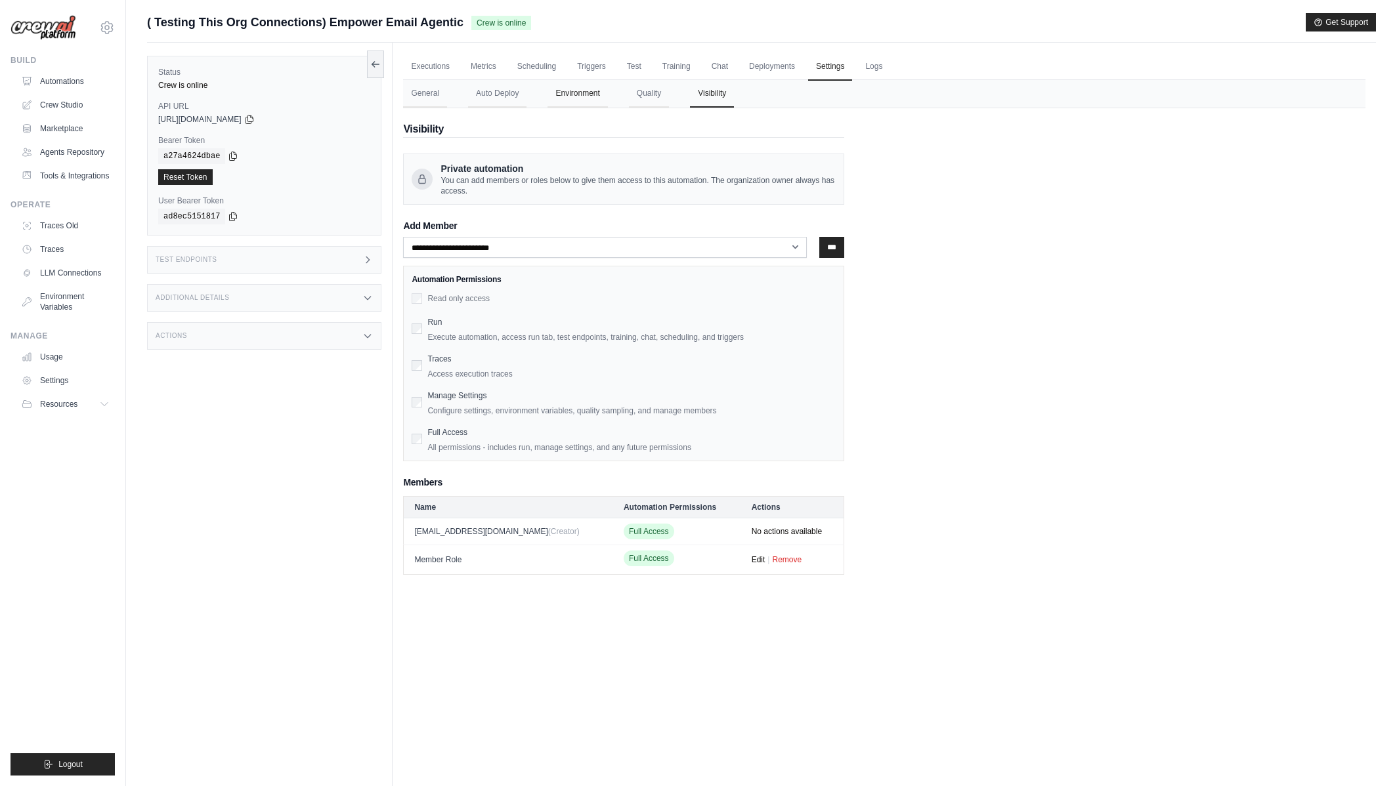
click at [587, 96] on button "Environment" at bounding box center [577, 94] width 60 height 28
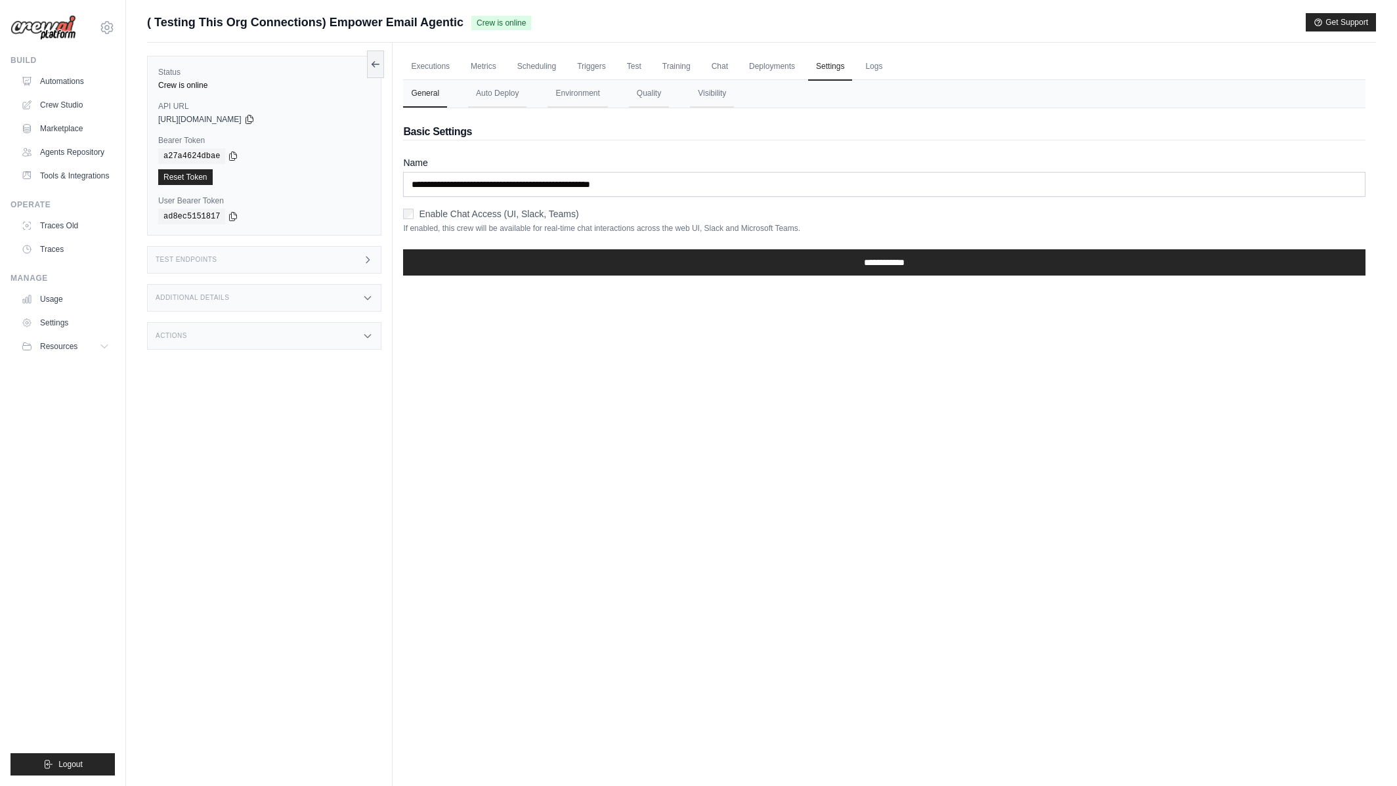
click at [845, 519] on div "Executions Metrics Scheduling Triggers Test Training Chat Deployments Settings …" at bounding box center [883, 436] width 983 height 786
click at [582, 97] on button "Environment" at bounding box center [577, 94] width 60 height 28
